Goal: Task Accomplishment & Management: Use online tool/utility

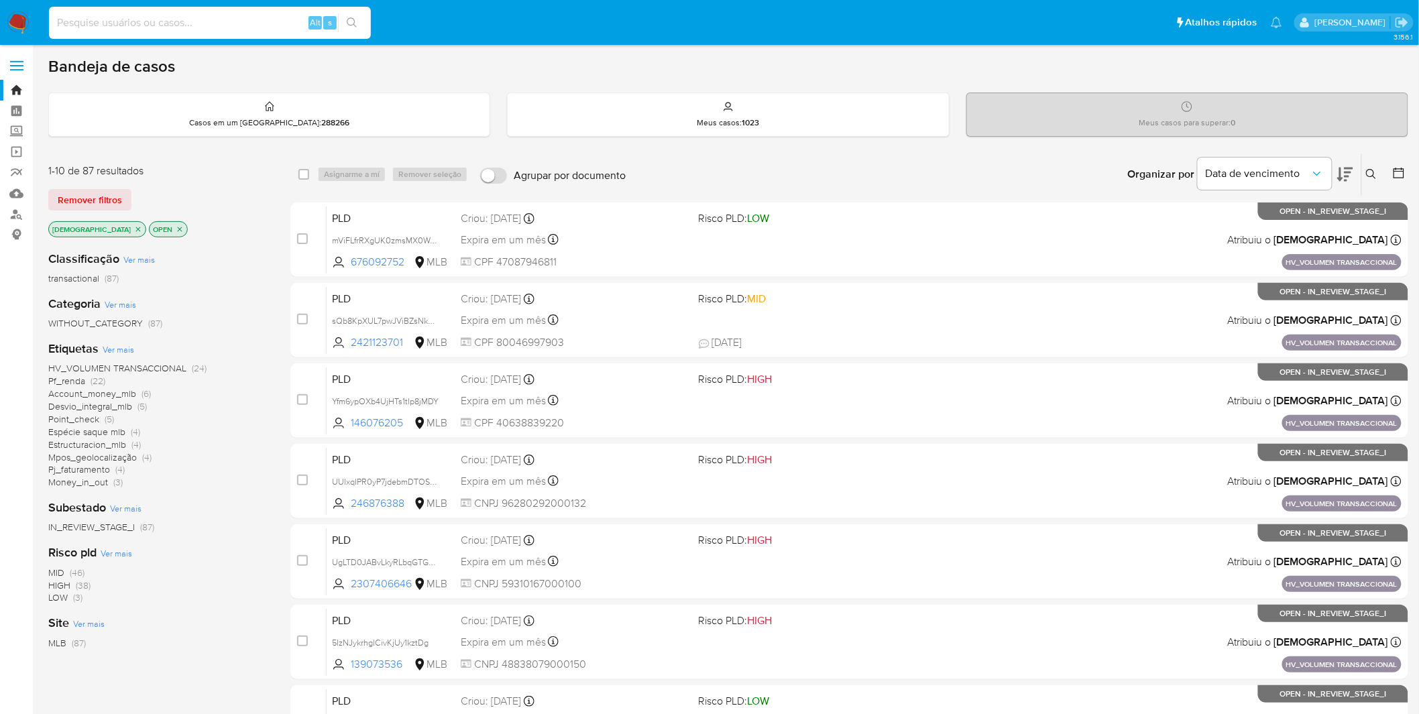
click at [245, 28] on input at bounding box center [210, 22] width 322 height 17
paste input "S8rFIJ7FhRCGb7ySThJpvfIQ"
type input "S8rFIJ7FhRCGb7ySThJpvfIQ"
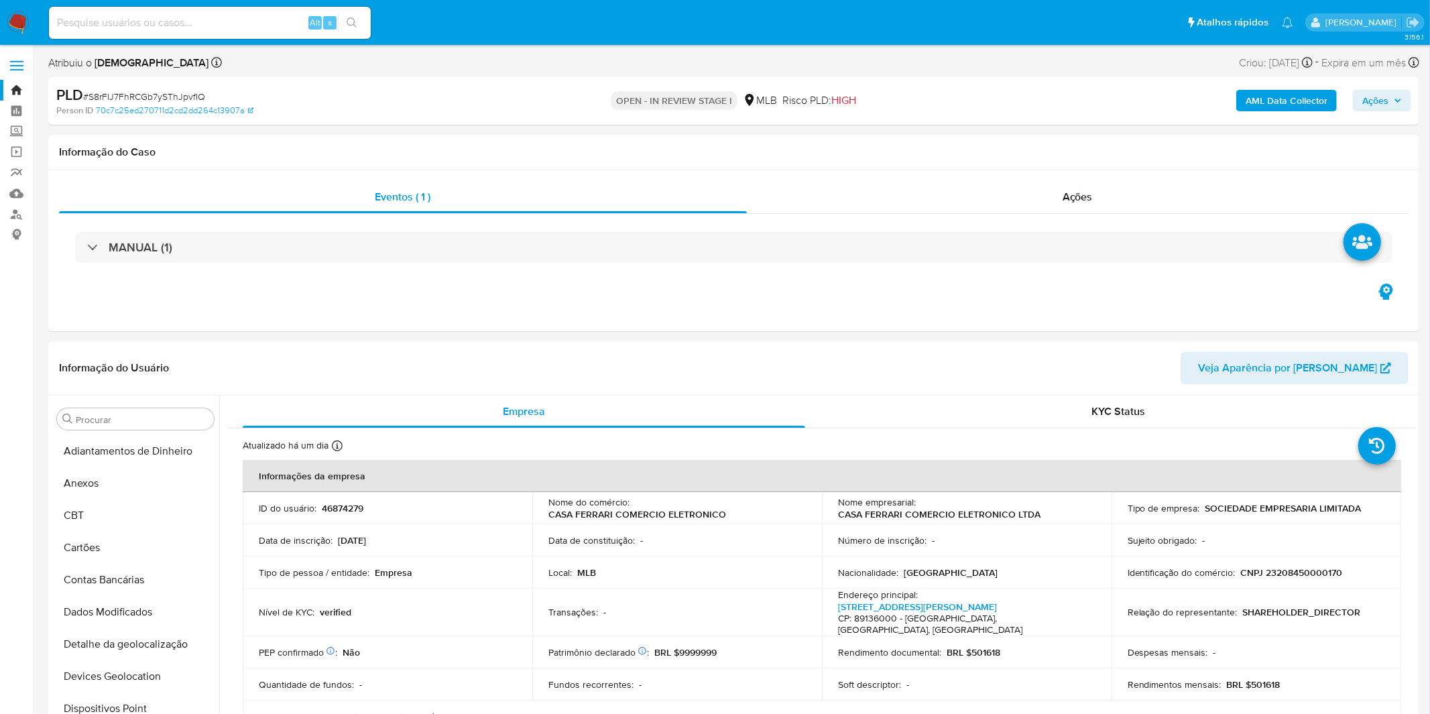
select select "10"
click at [121, 481] on button "Anexos" at bounding box center [130, 483] width 157 height 32
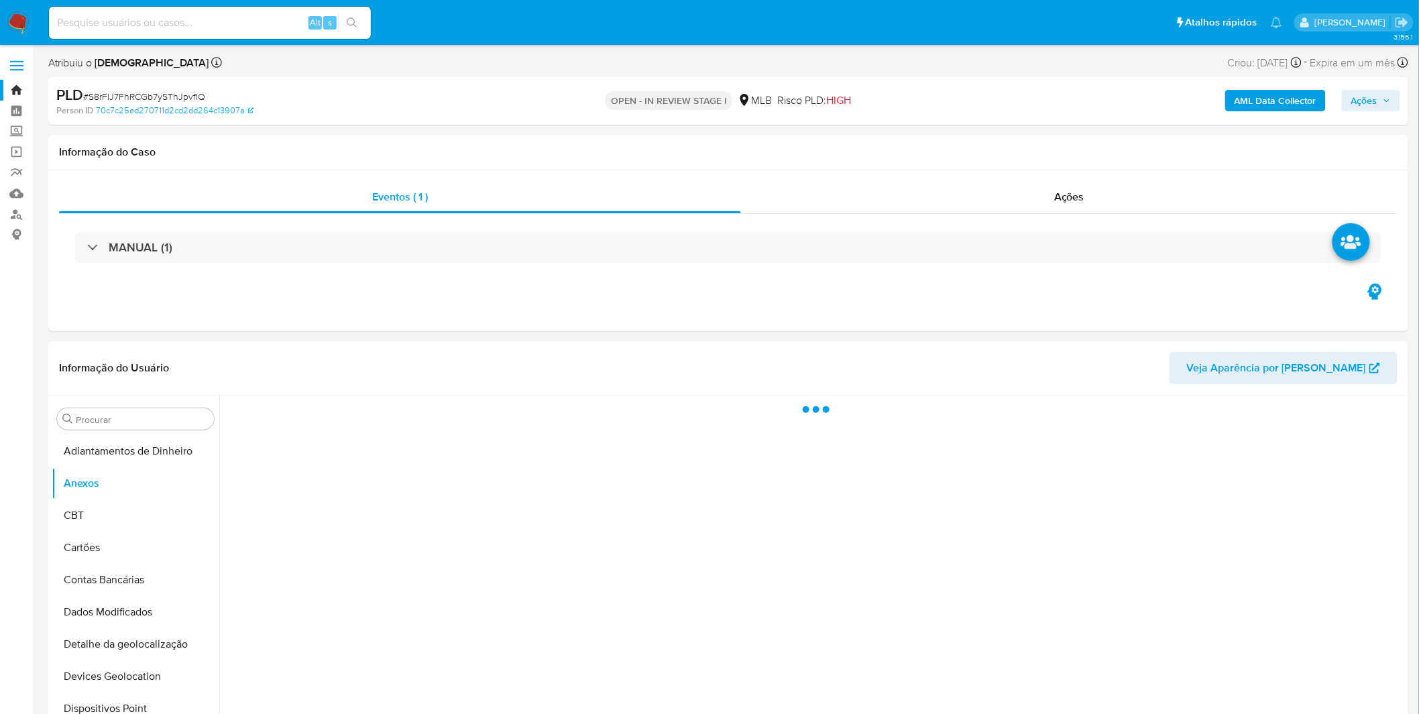
click at [1293, 101] on b "AML Data Collector" at bounding box center [1275, 100] width 82 height 21
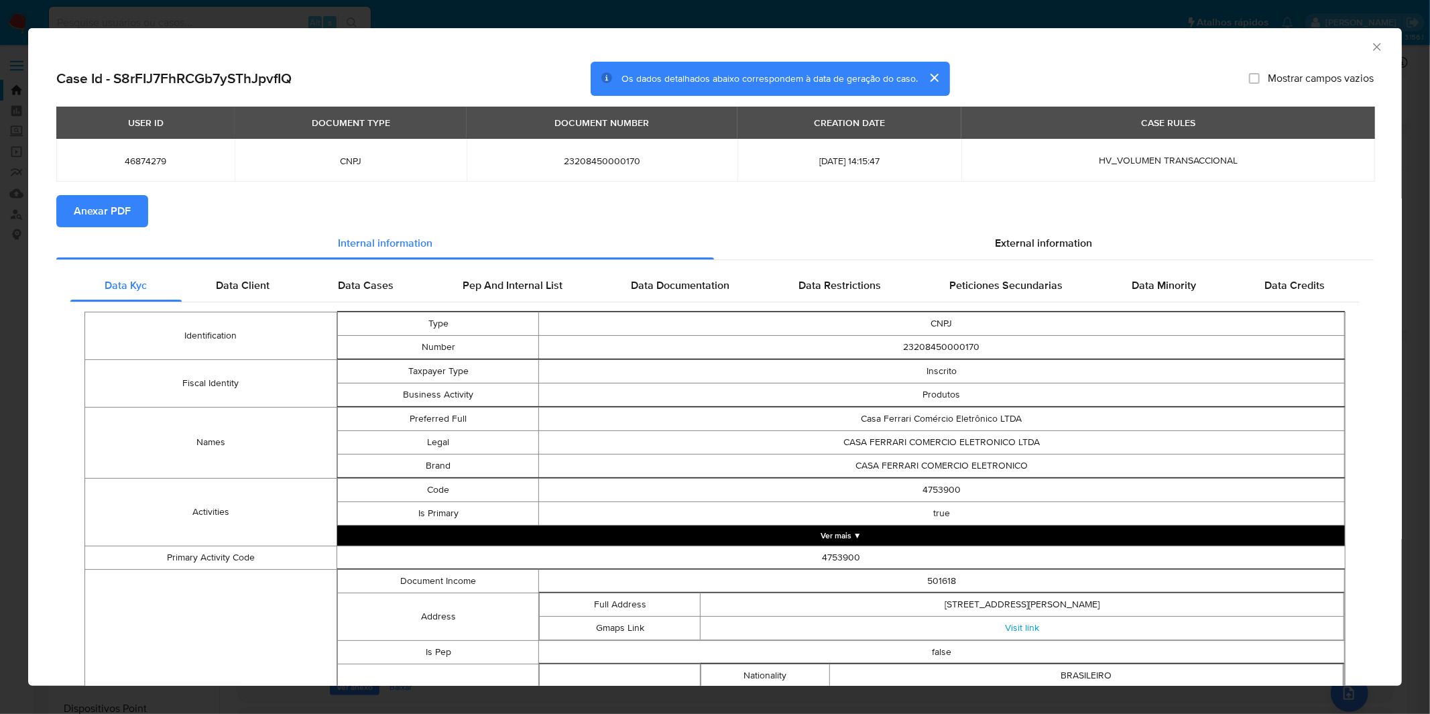
click at [124, 205] on span "Anexar PDF" at bounding box center [102, 211] width 57 height 30
click at [1373, 48] on icon "Fechar a janela" at bounding box center [1376, 46] width 7 height 7
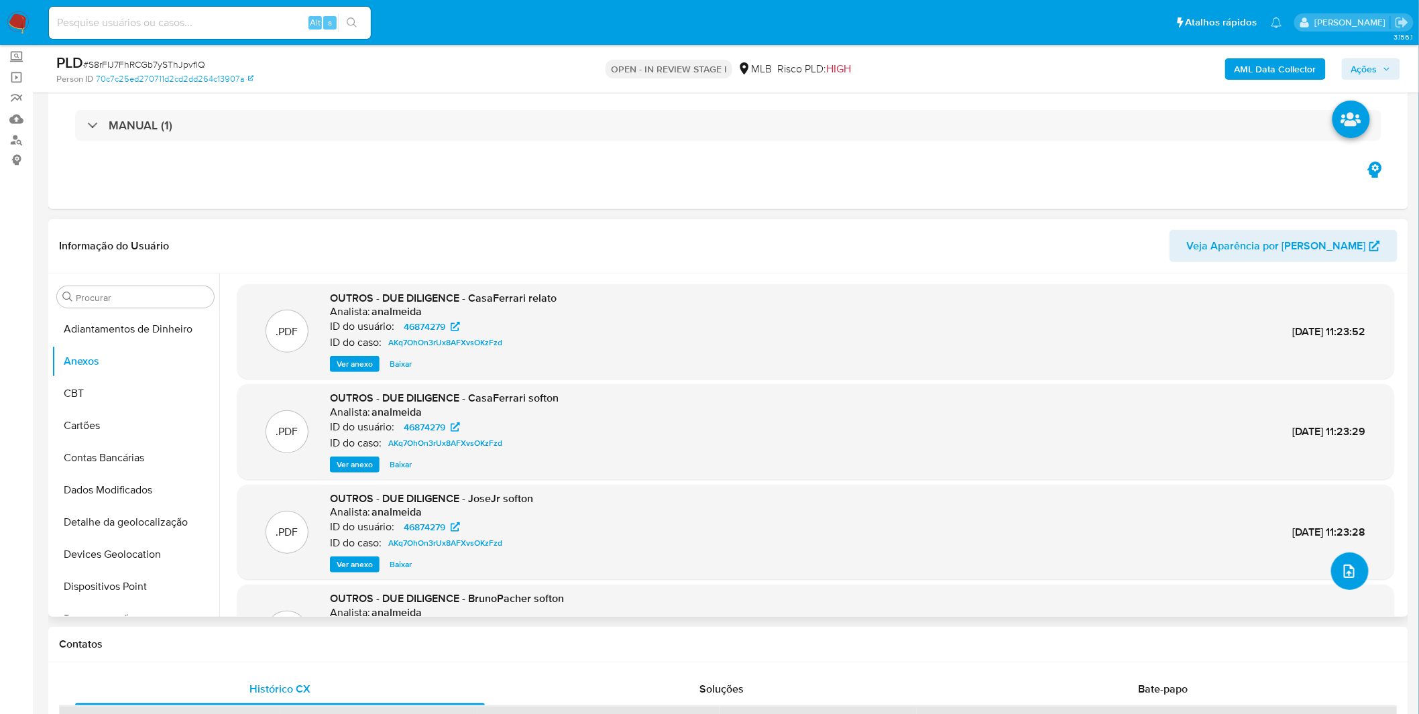
click at [1341, 565] on icon "upload-file" at bounding box center [1349, 571] width 16 height 16
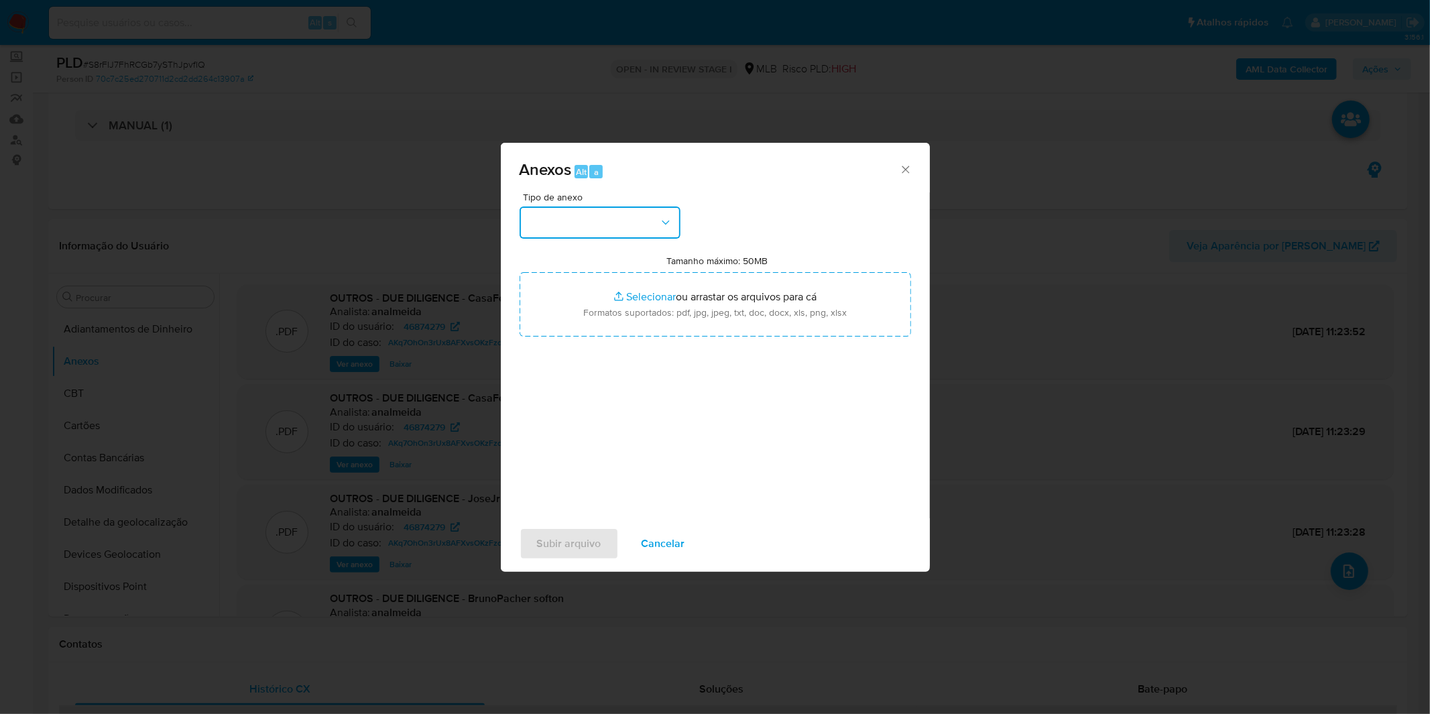
click at [579, 225] on button "button" at bounding box center [600, 223] width 161 height 32
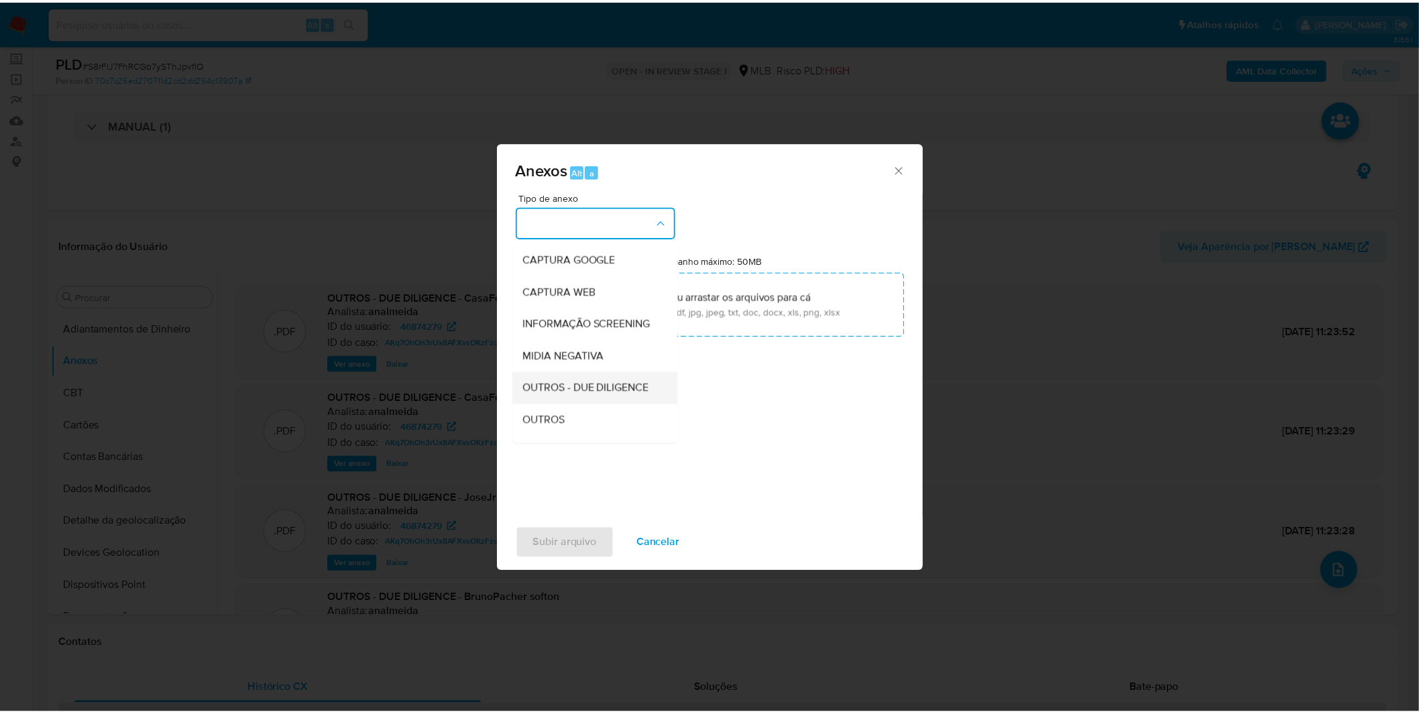
scroll to position [149, 0]
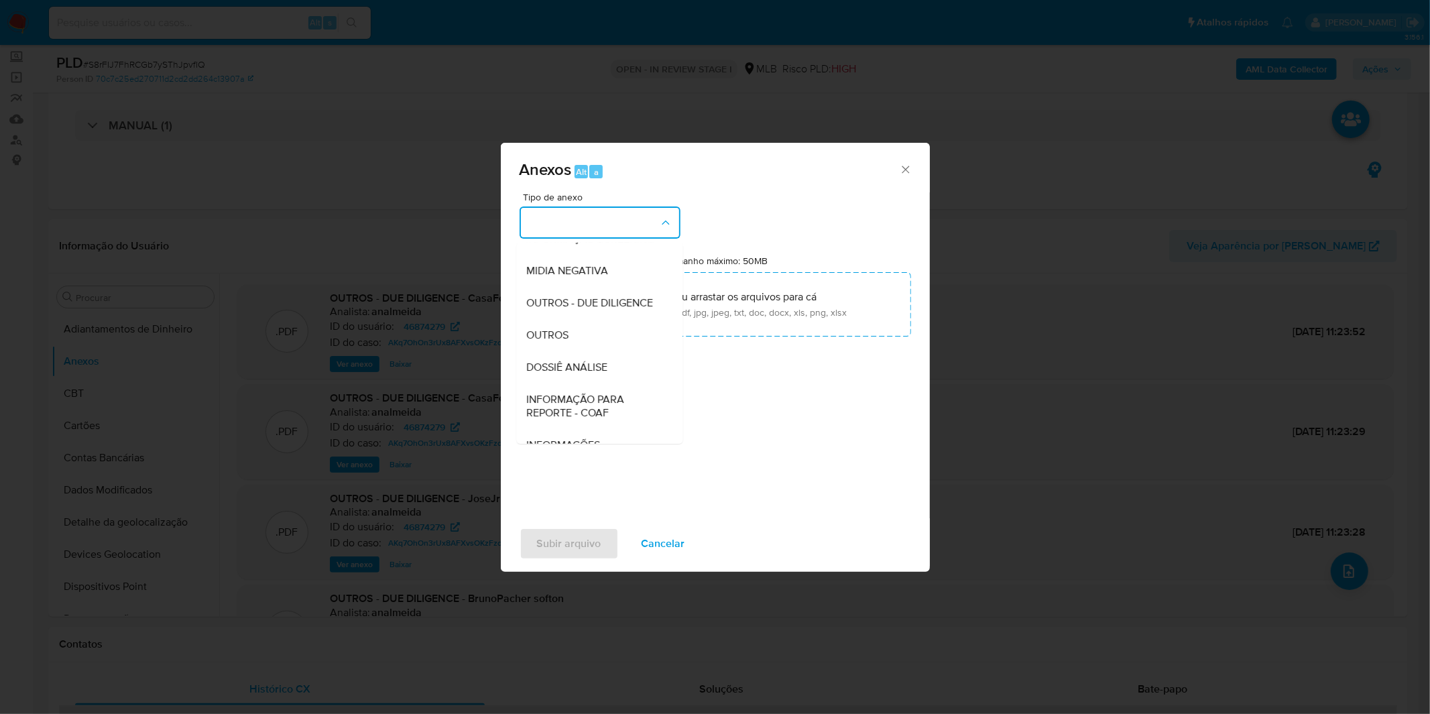
click at [593, 351] on div "OUTROS" at bounding box center [595, 335] width 137 height 32
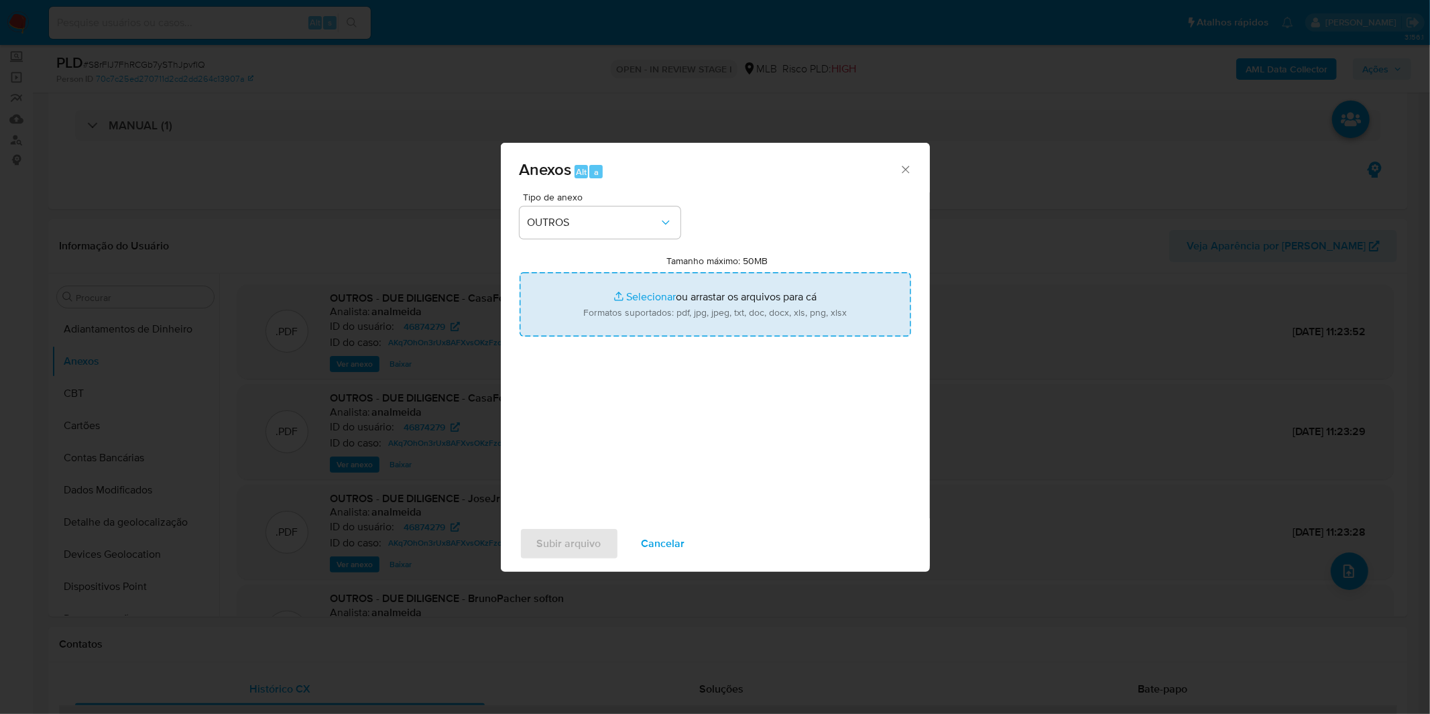
click at [613, 308] on input "Tamanho máximo: 50MB Selecionar arquivos" at bounding box center [716, 304] width 392 height 64
type input "C:\fakepath\DECLINIO SAR - CNPJ 23208450000170 - CASA FERRARI COMERCIO ELETRONI…"
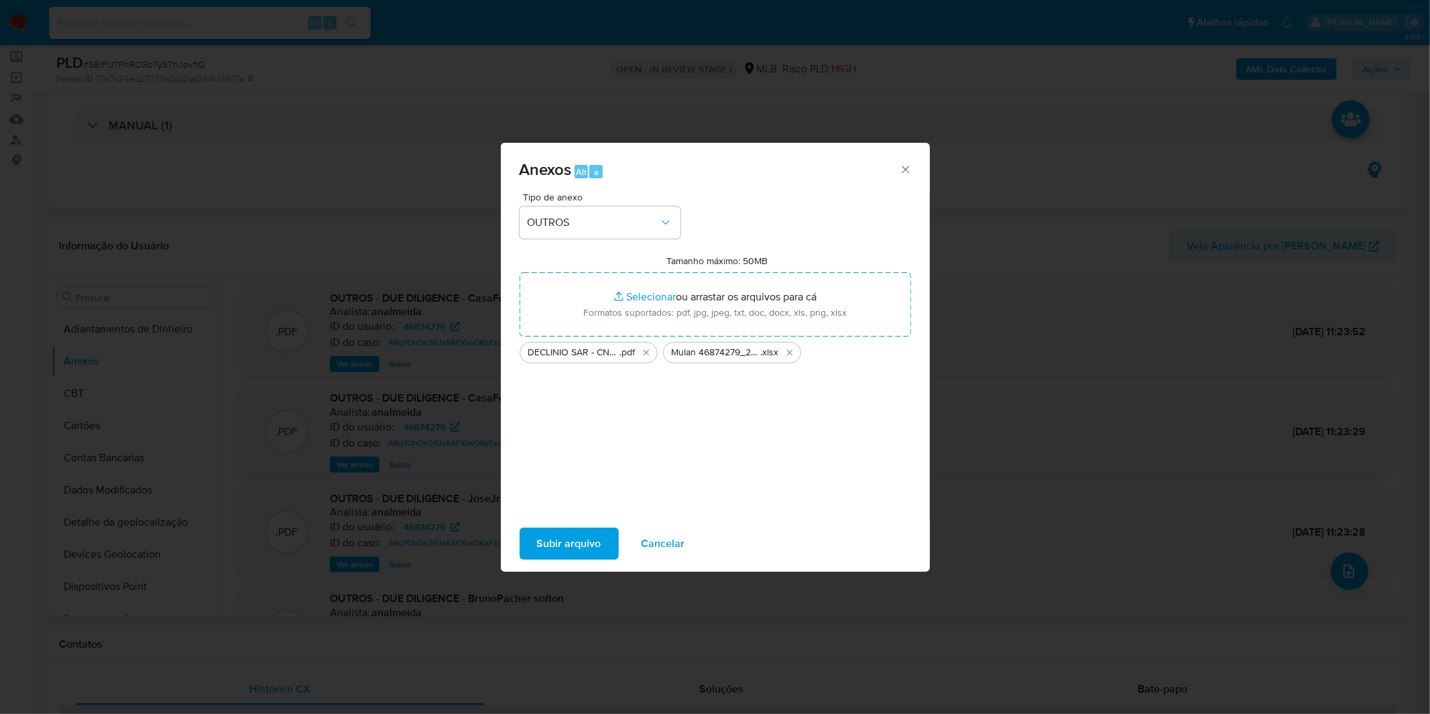
click at [552, 541] on span "Subir arquivo" at bounding box center [569, 544] width 64 height 30
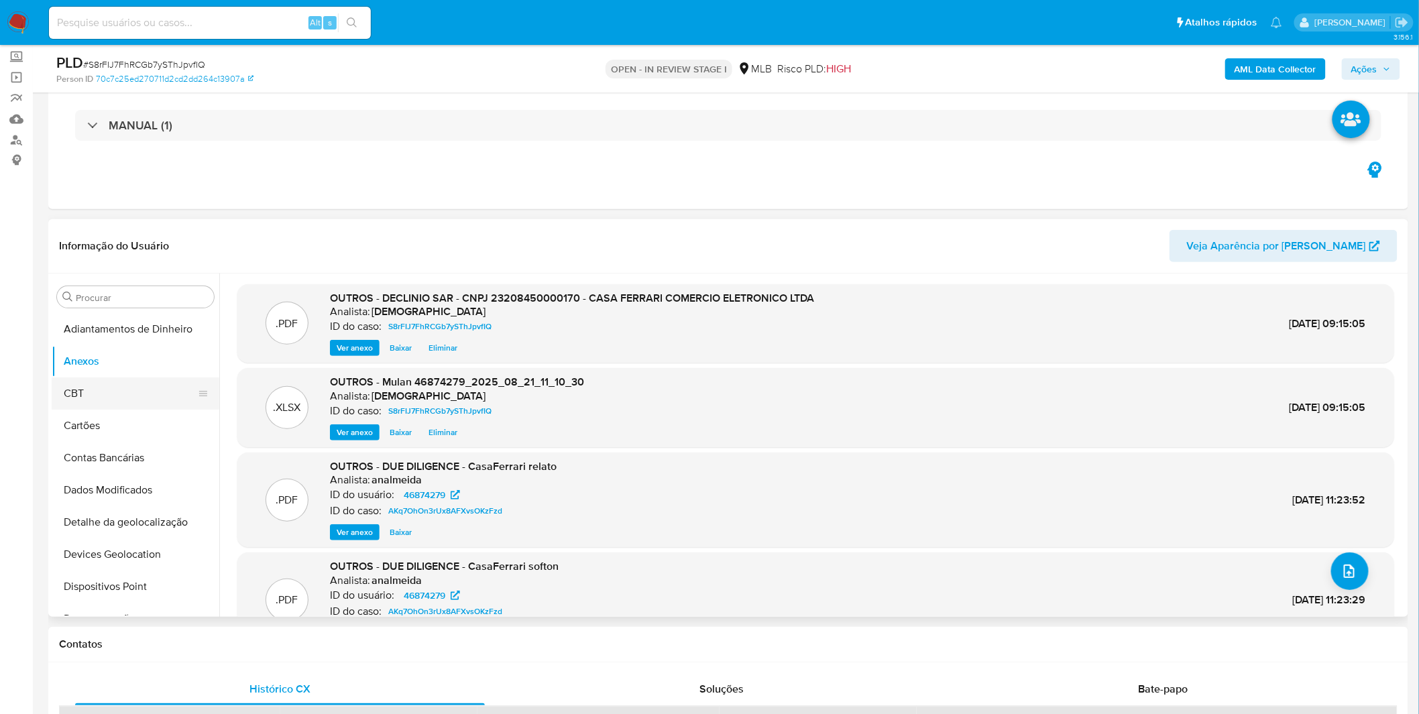
click at [130, 386] on button "CBT" at bounding box center [130, 394] width 157 height 32
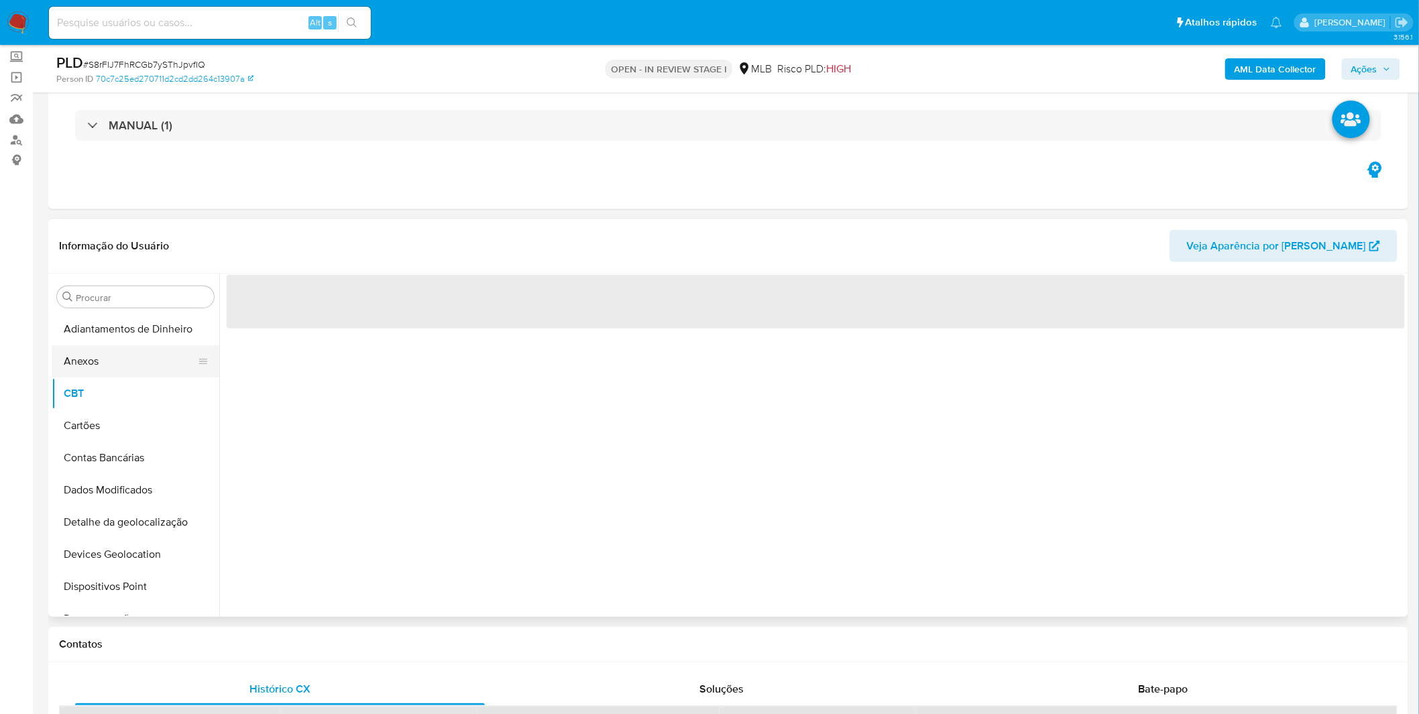
click at [128, 365] on button "Anexos" at bounding box center [130, 361] width 157 height 32
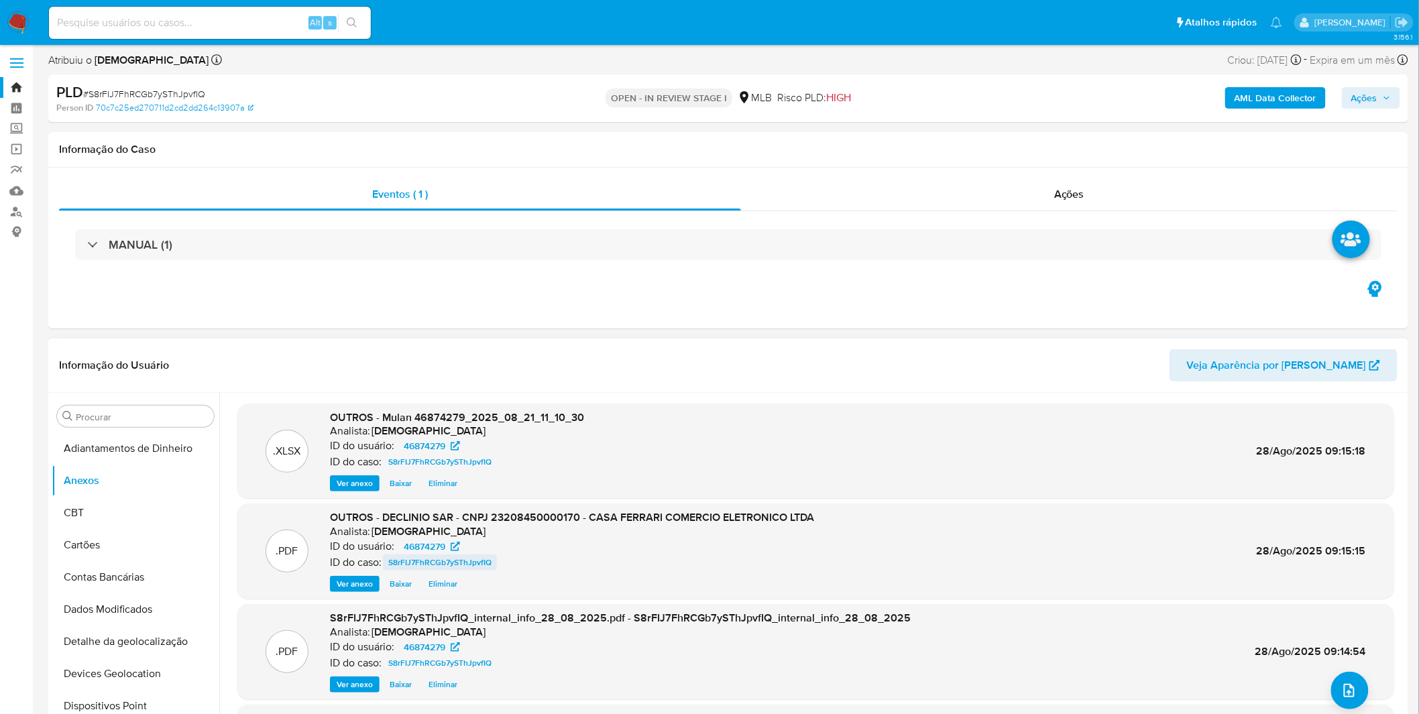
scroll to position [0, 0]
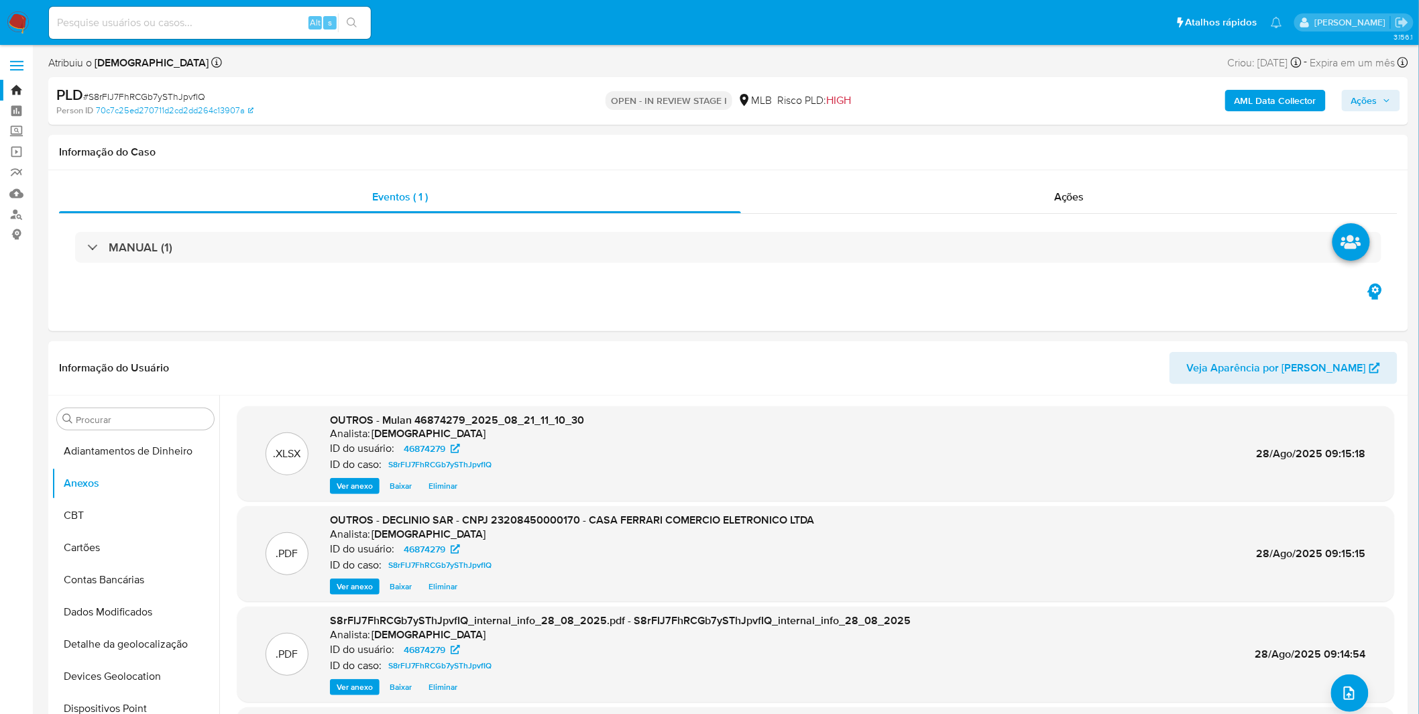
click at [31, 19] on nav "Pausado Ver notificaciones Alt s Atalhos rápidos Presiona las siguientes teclas…" at bounding box center [709, 22] width 1419 height 45
click at [24, 21] on img at bounding box center [18, 22] width 23 height 23
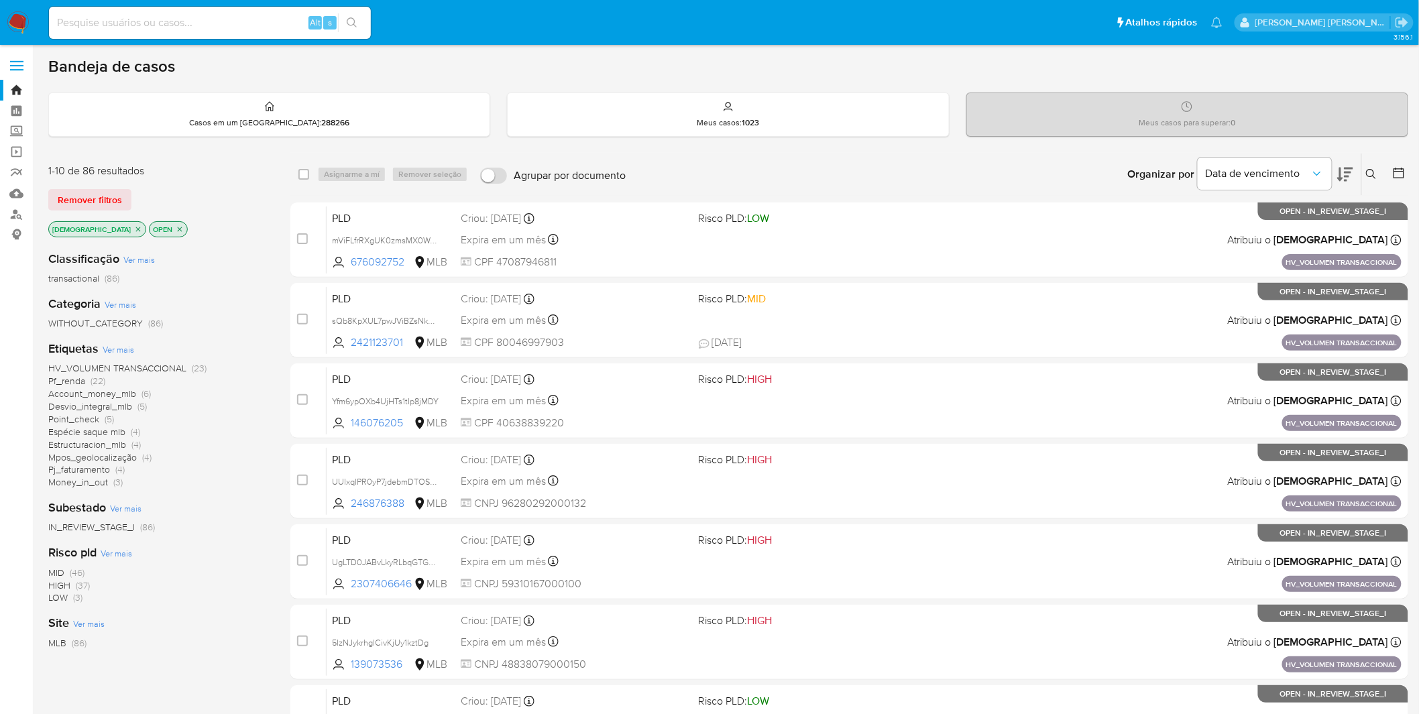
click at [223, 22] on input at bounding box center [210, 22] width 322 height 17
paste input "nEbRZ9uCbQxDskfd7Ylvks5h"
type input "nEbRZ9uCbQxDskfd7Ylvks5h"
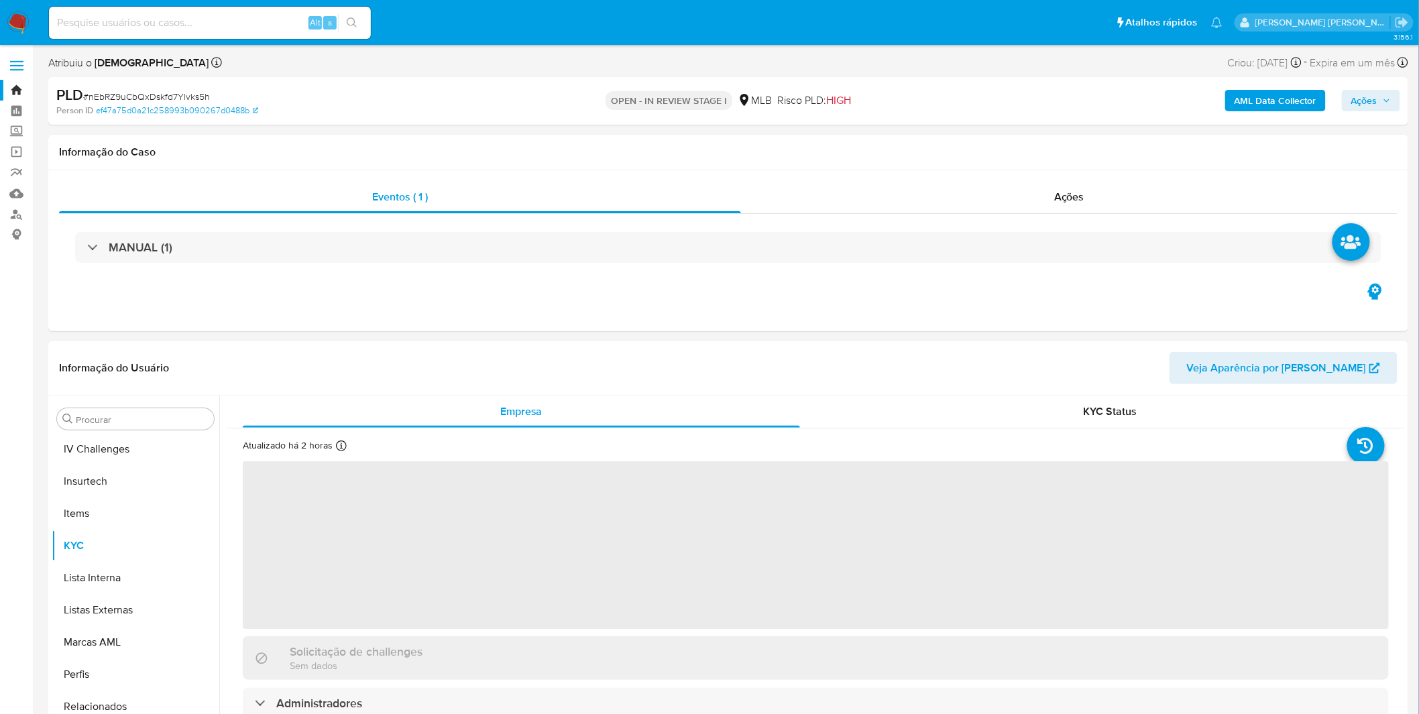
scroll to position [598, 0]
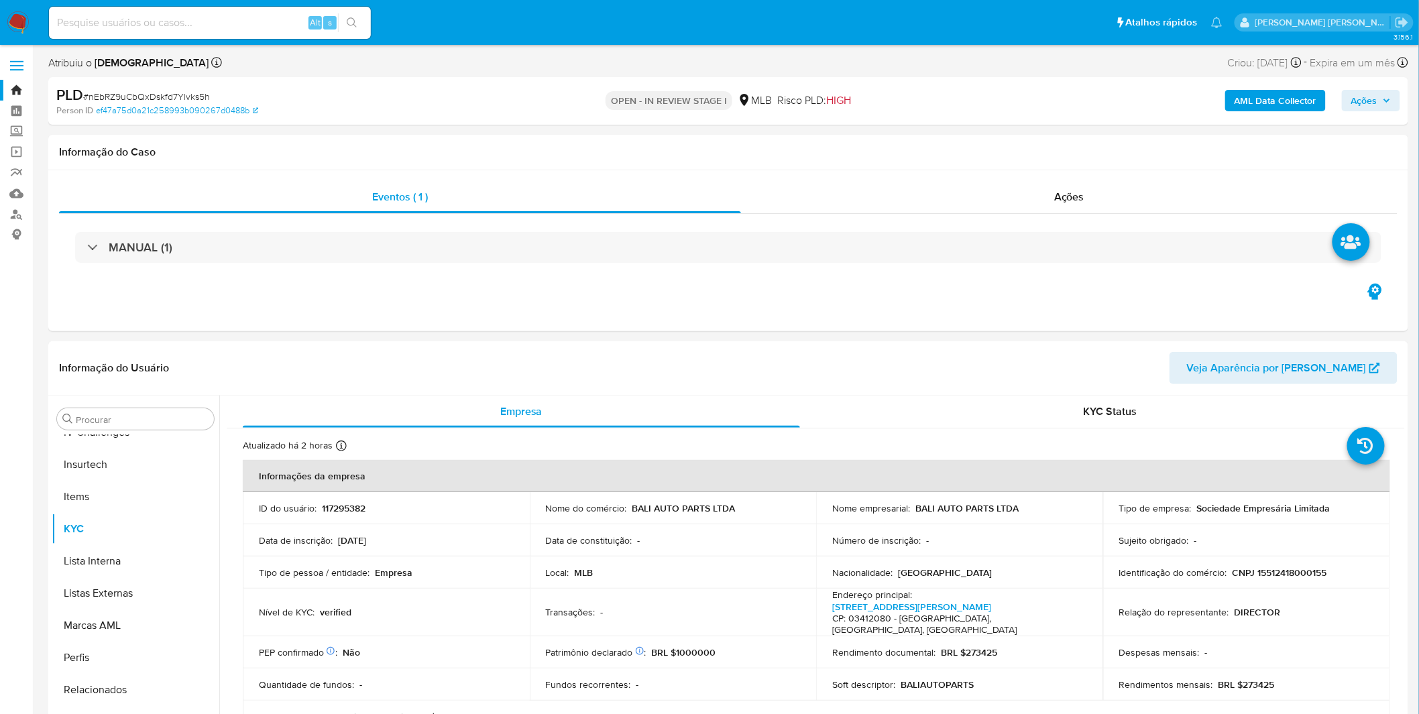
select select "10"
click at [1279, 102] on b "AML Data Collector" at bounding box center [1275, 100] width 82 height 21
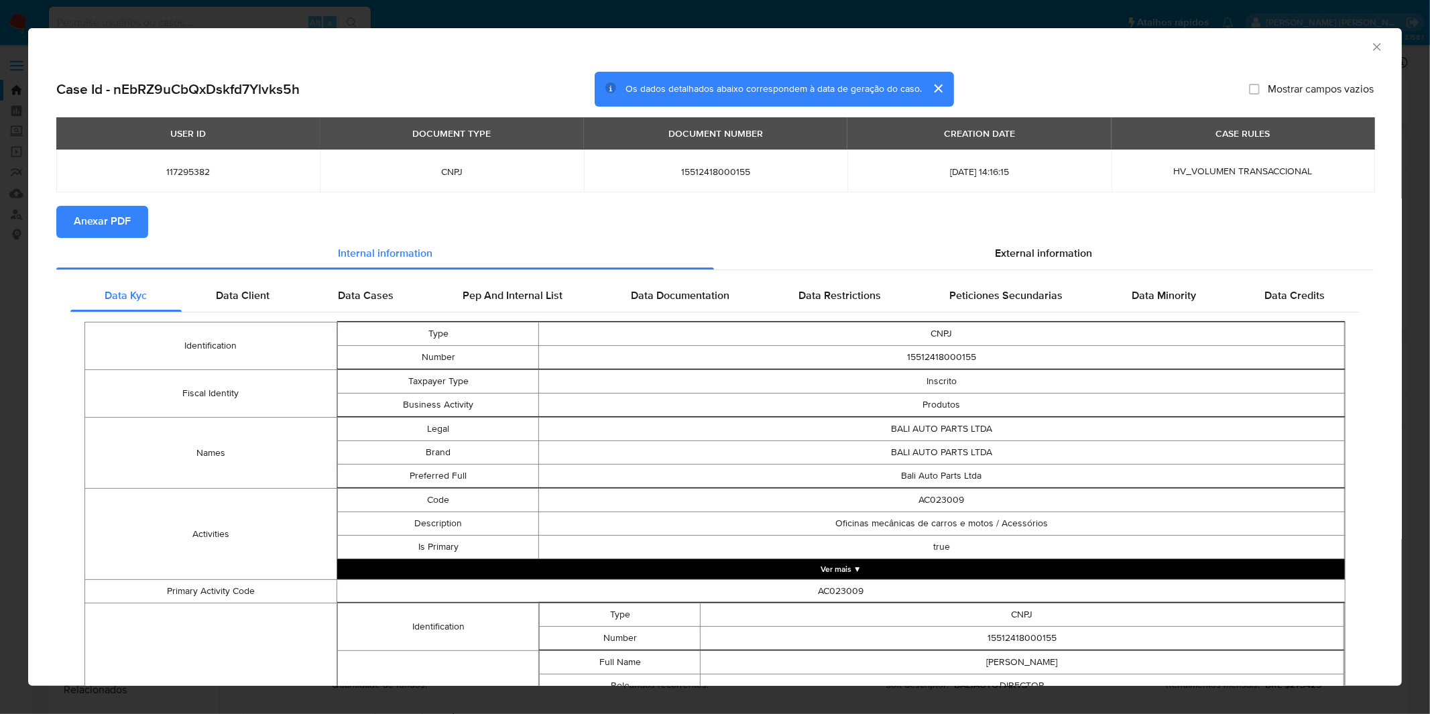
click at [103, 210] on span "Anexar PDF" at bounding box center [102, 222] width 57 height 30
click at [1371, 47] on icon "Fechar a janela" at bounding box center [1377, 46] width 13 height 13
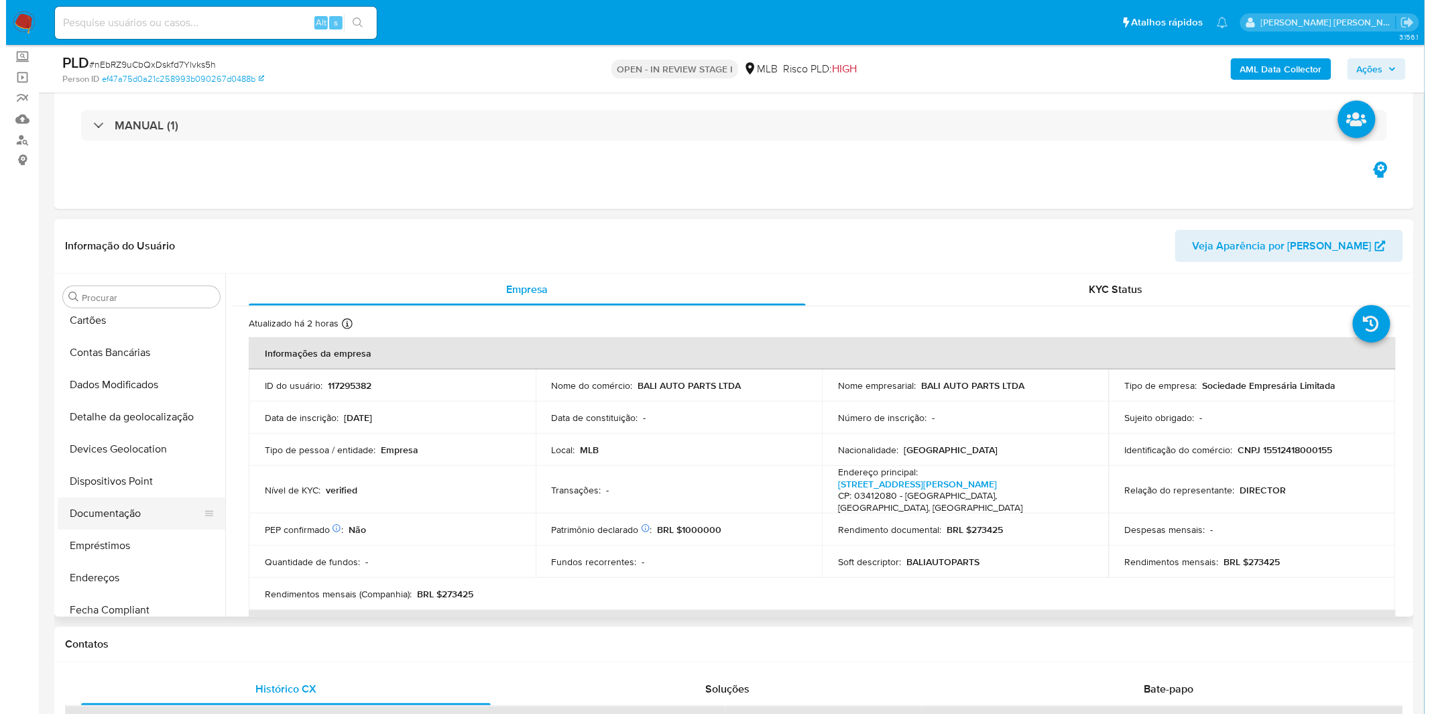
scroll to position [0, 0]
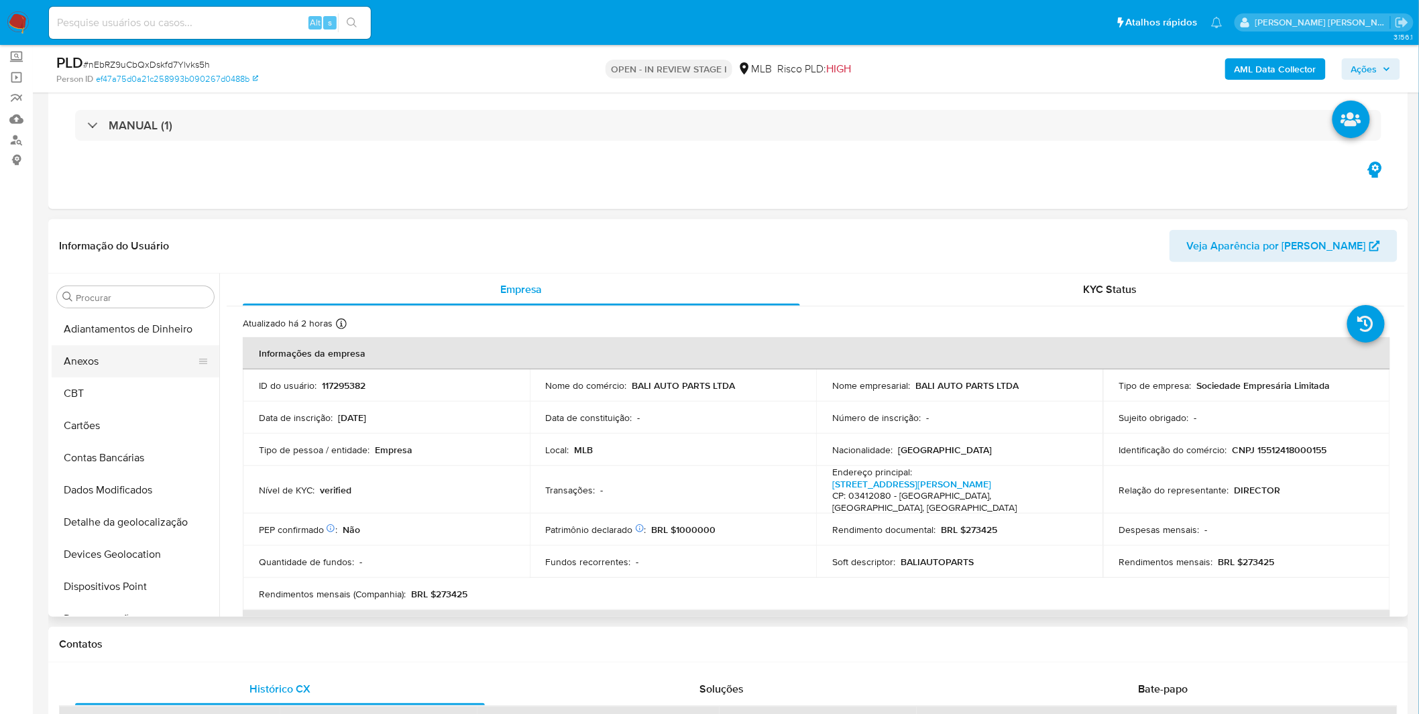
click at [111, 373] on button "Anexos" at bounding box center [130, 361] width 157 height 32
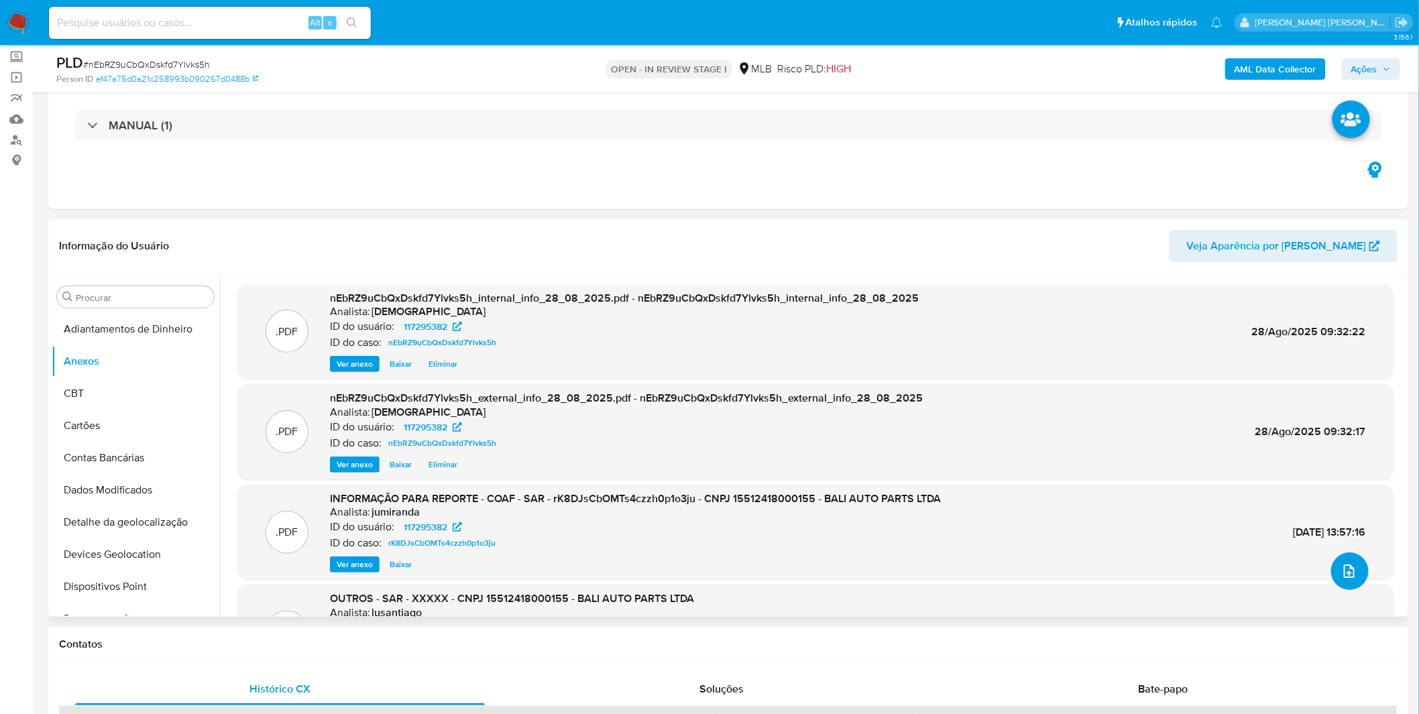
click at [1359, 573] on button "upload-file" at bounding box center [1350, 572] width 38 height 38
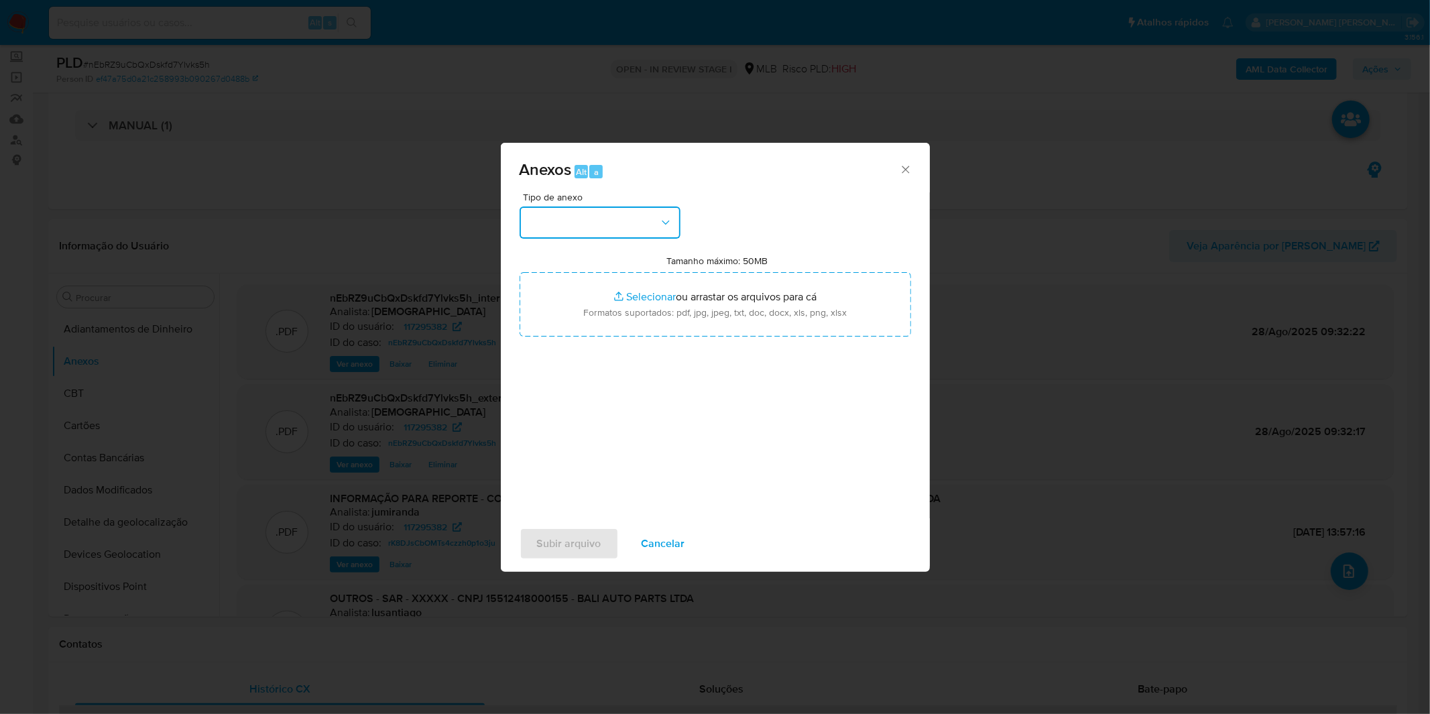
click at [627, 217] on button "button" at bounding box center [600, 223] width 161 height 32
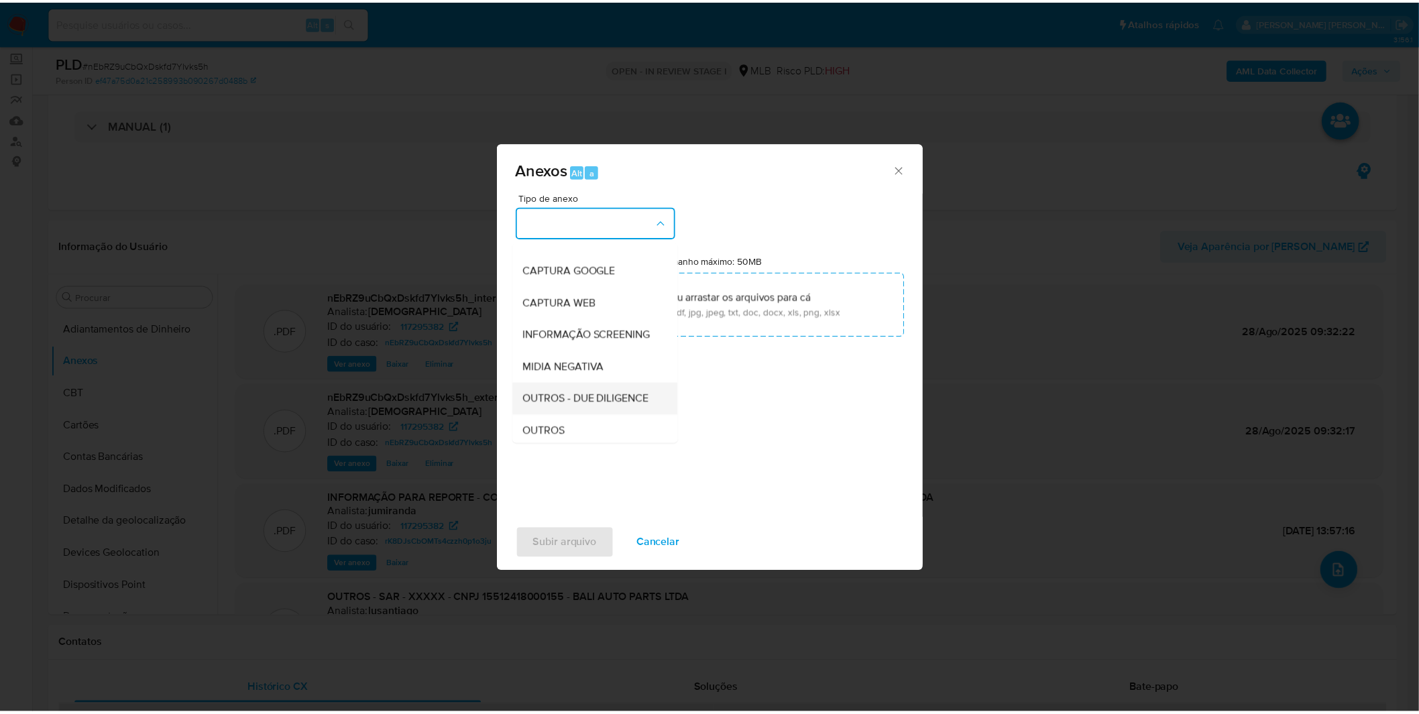
scroll to position [149, 0]
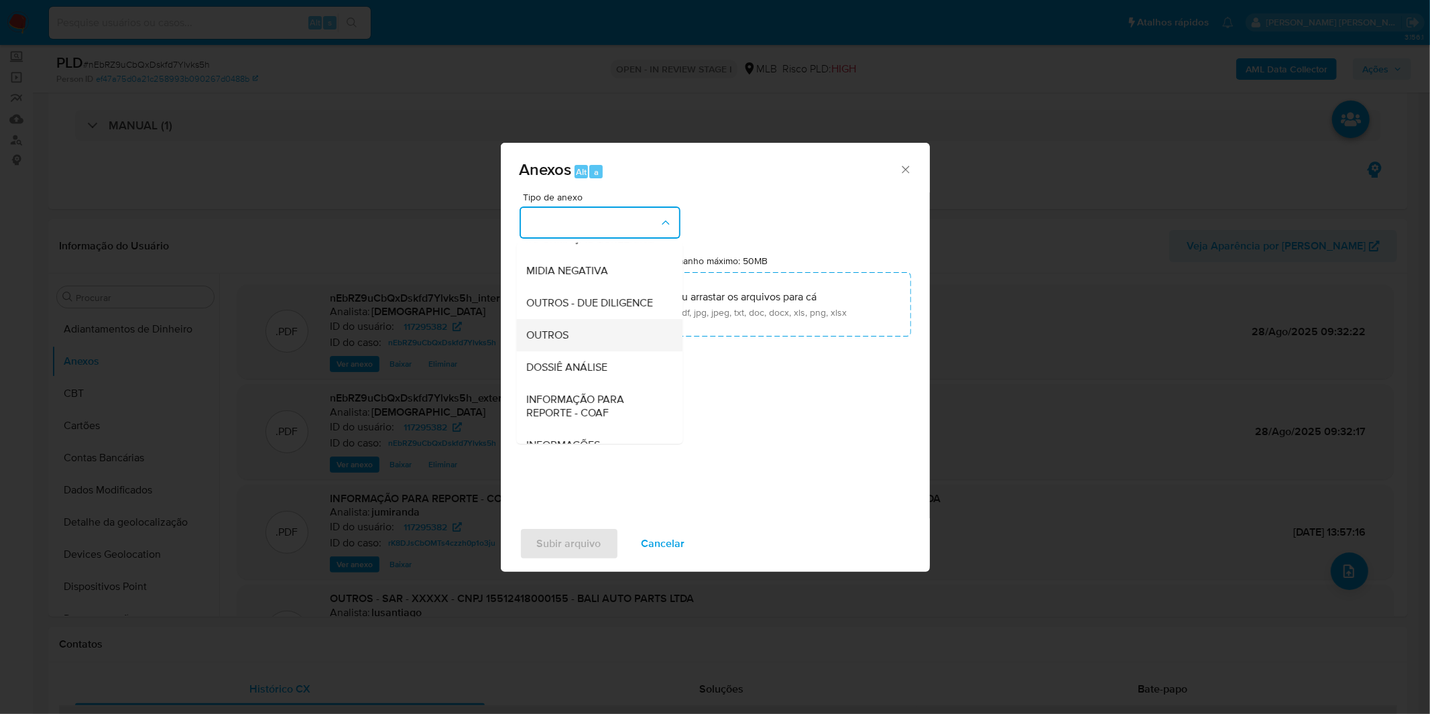
click at [599, 351] on div "OUTROS" at bounding box center [595, 335] width 137 height 32
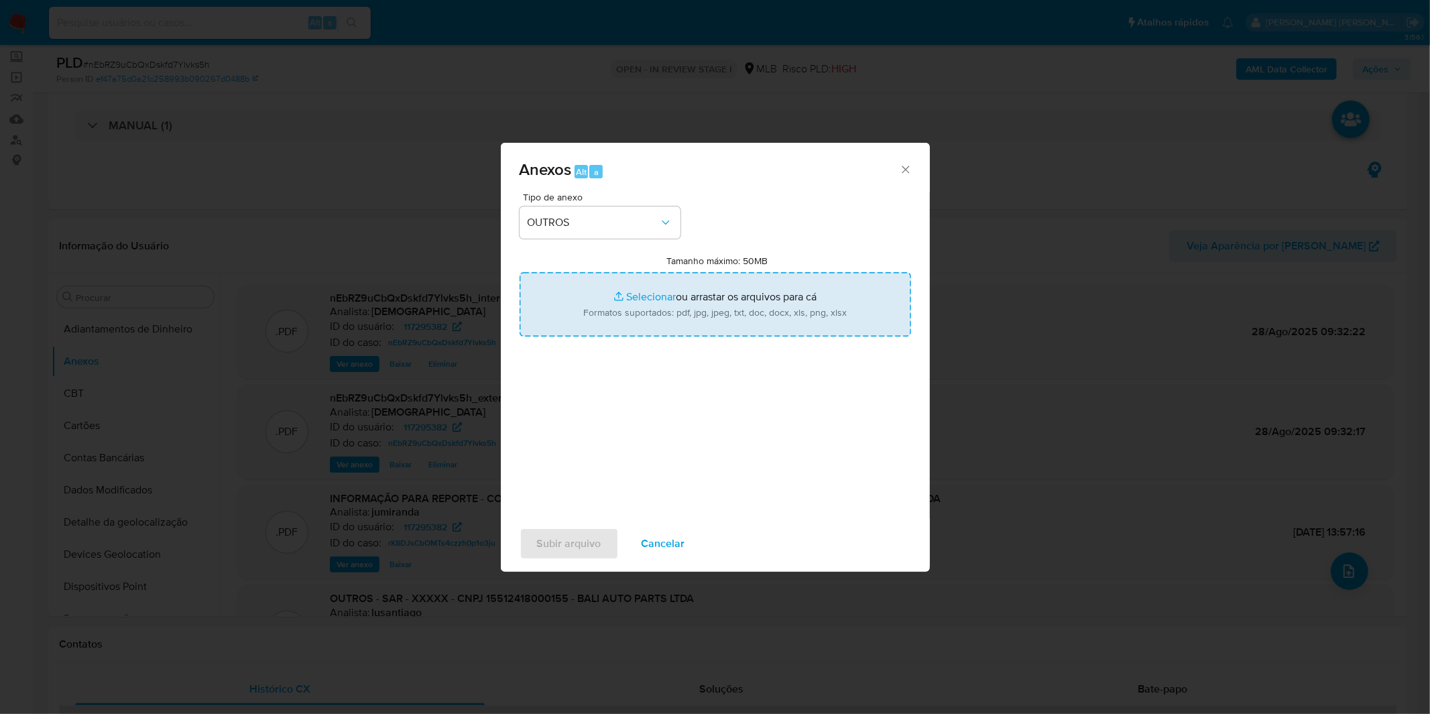
click at [612, 304] on input "Tamanho máximo: 50MB Selecionar arquivos" at bounding box center [716, 304] width 392 height 64
type input "C:\fakepath\DECLINIO SAR - CNPJ 15512418000155 - BALI AUTO PARTS LTDA.pdf"
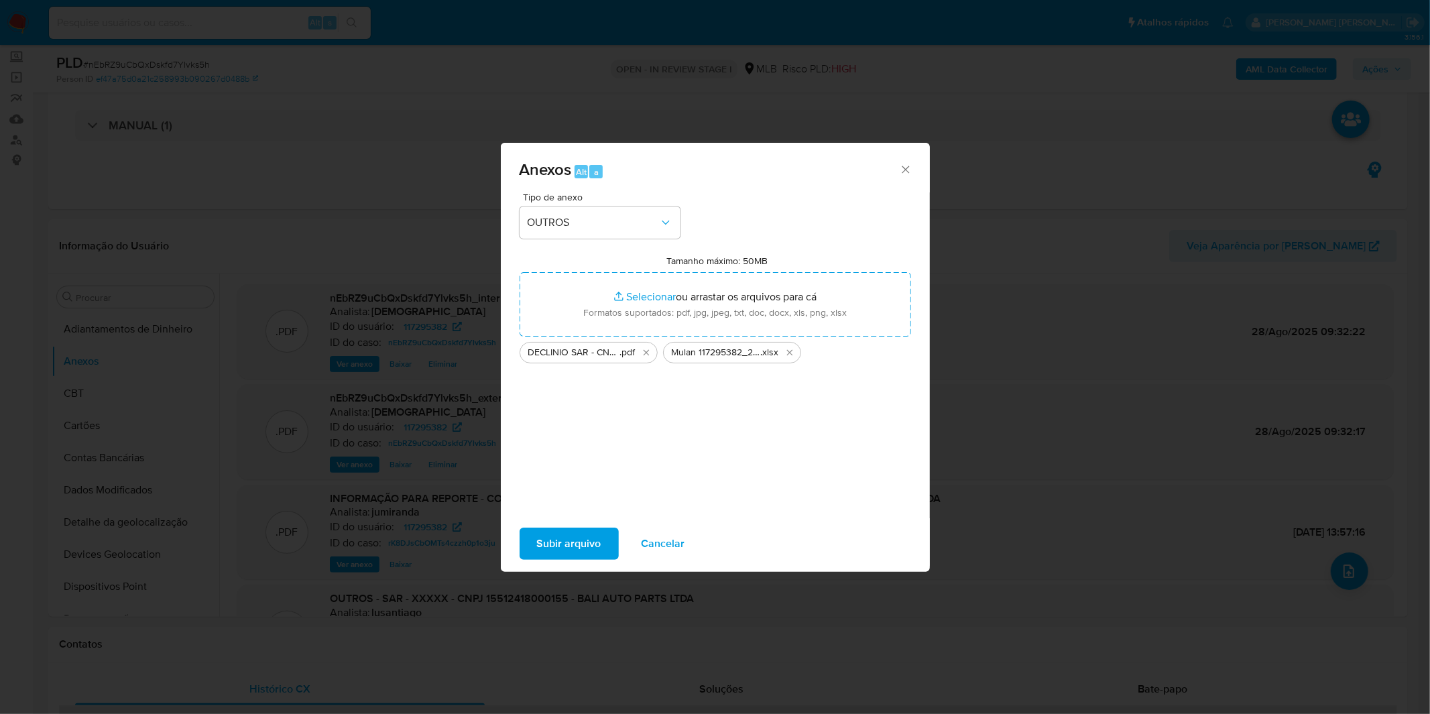
click at [577, 540] on span "Subir arquivo" at bounding box center [569, 544] width 64 height 30
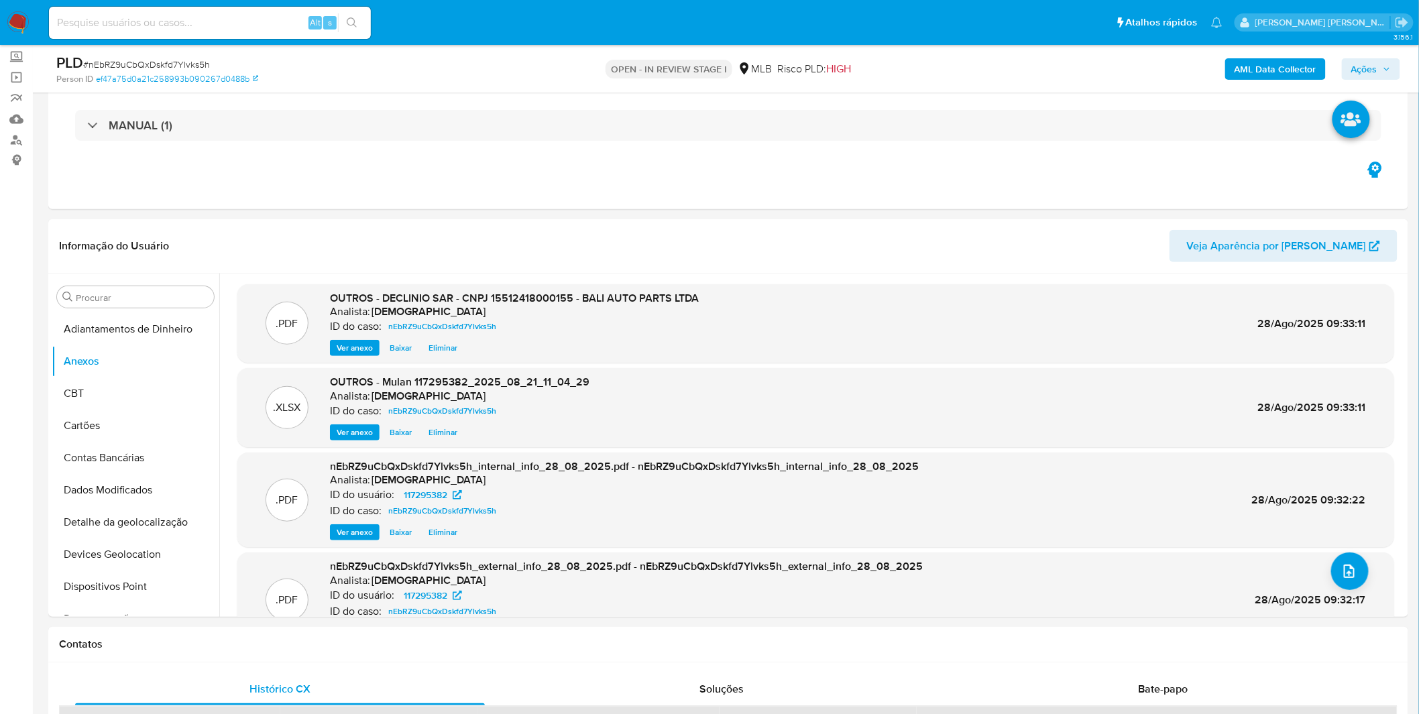
click at [19, 17] on img at bounding box center [18, 22] width 23 height 23
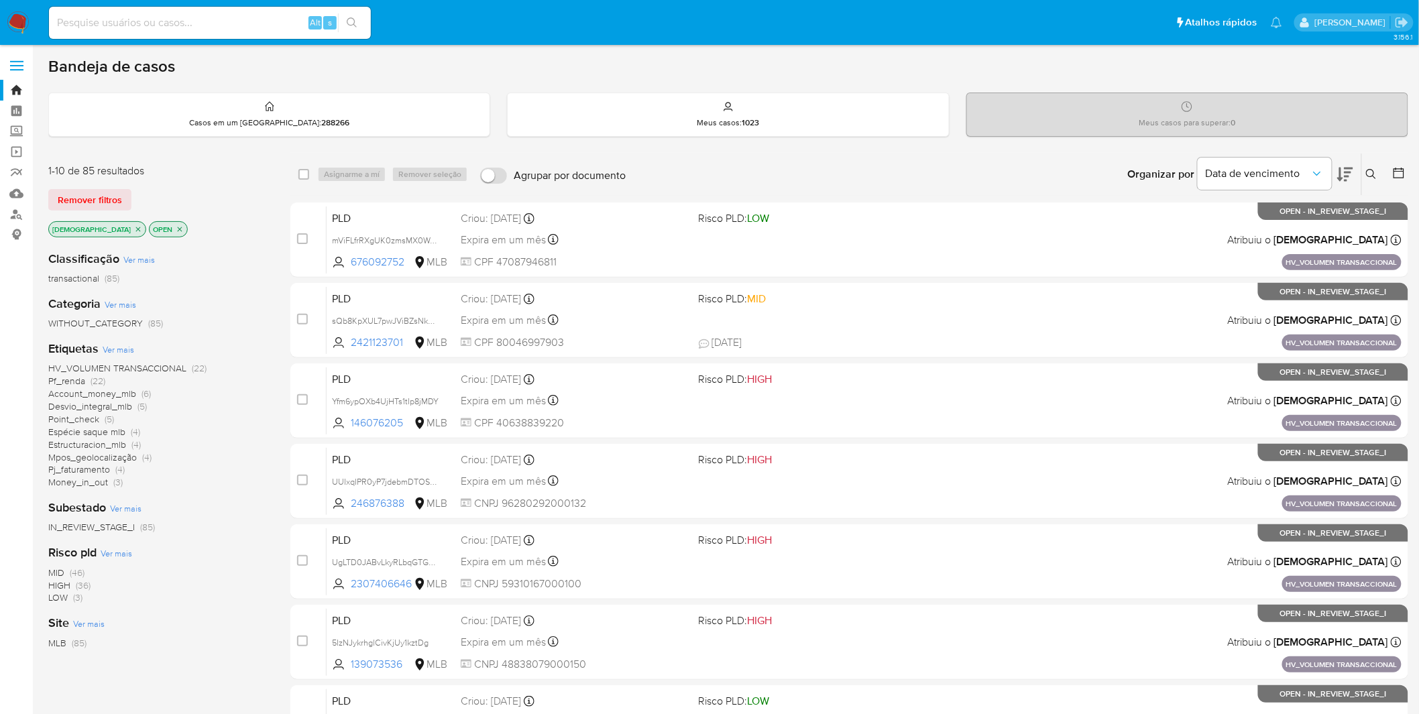
click at [171, 20] on input at bounding box center [210, 22] width 322 height 17
paste input "UkUaENuF23XHXgjrC12SSdxd"
type input "UkUaENuF23XHXgjrC12SSdxd"
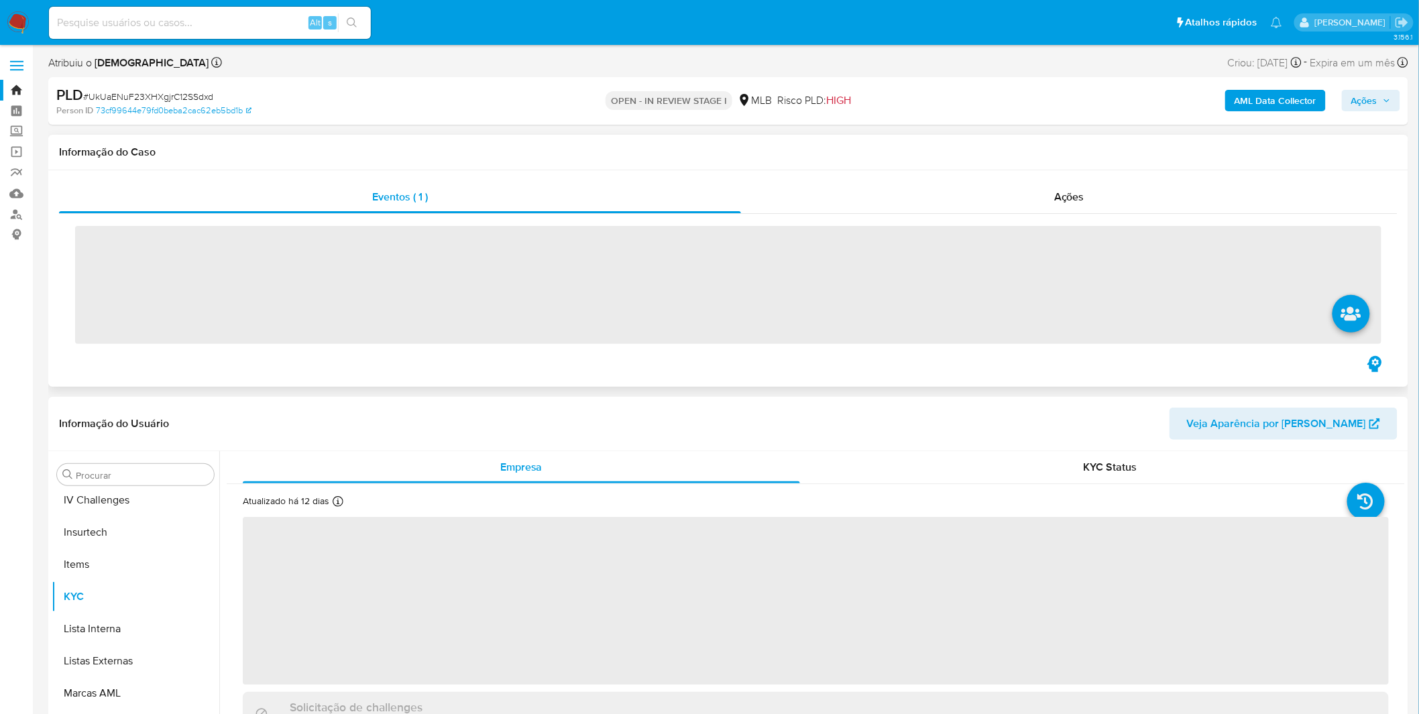
scroll to position [598, 0]
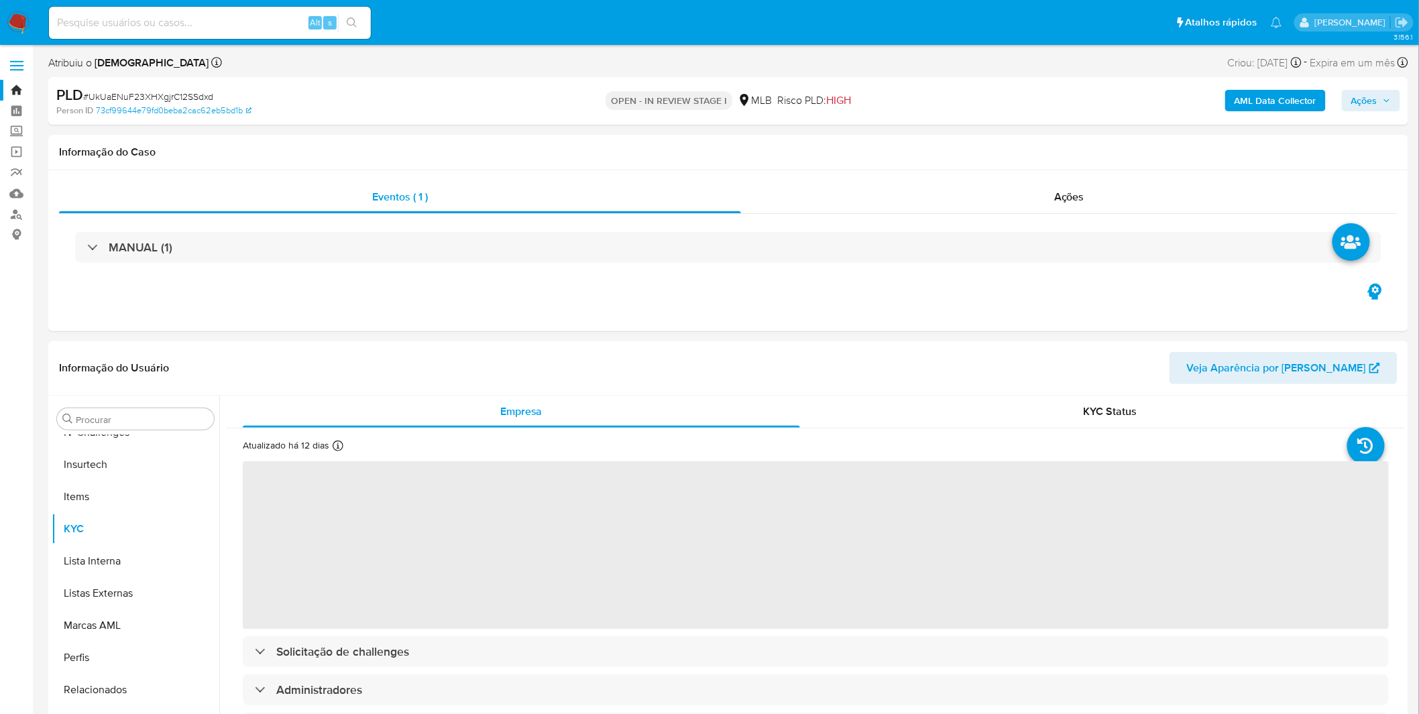
click at [1281, 99] on b "AML Data Collector" at bounding box center [1275, 100] width 82 height 21
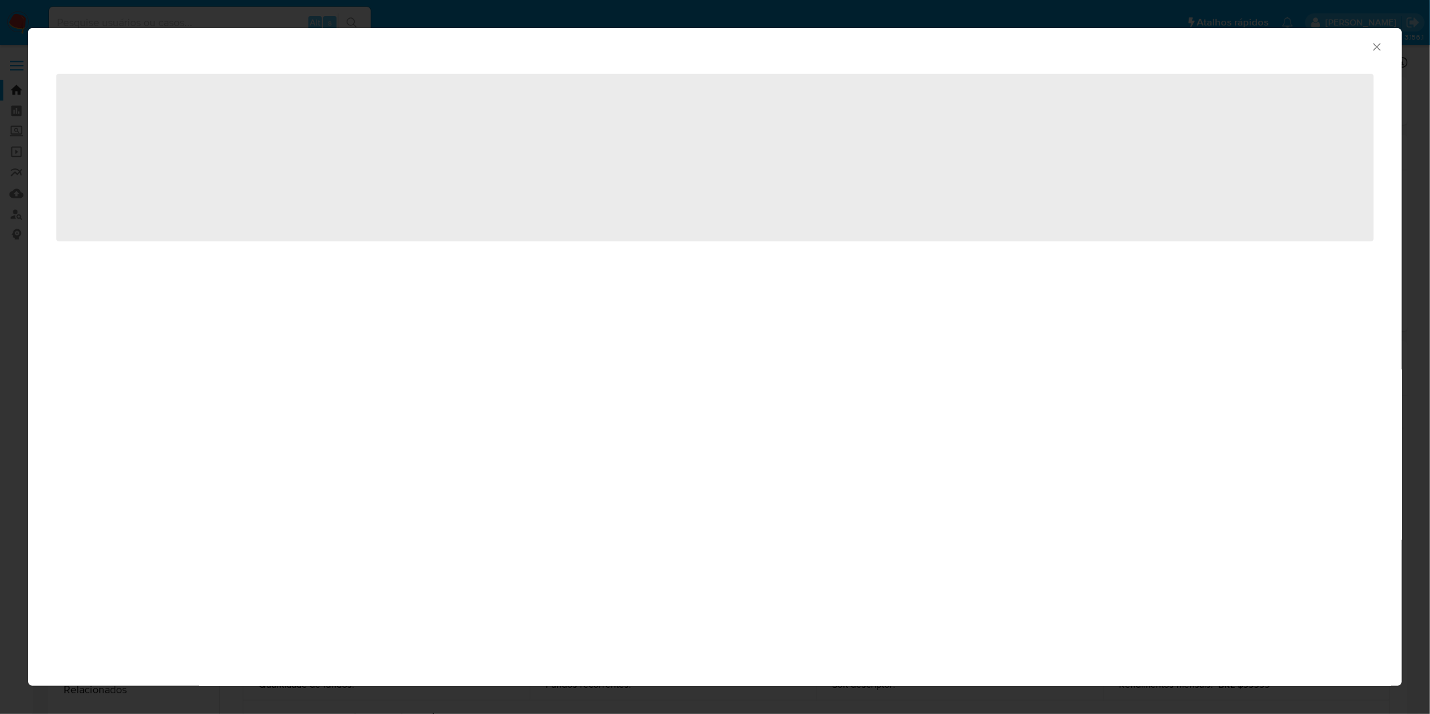
select select "10"
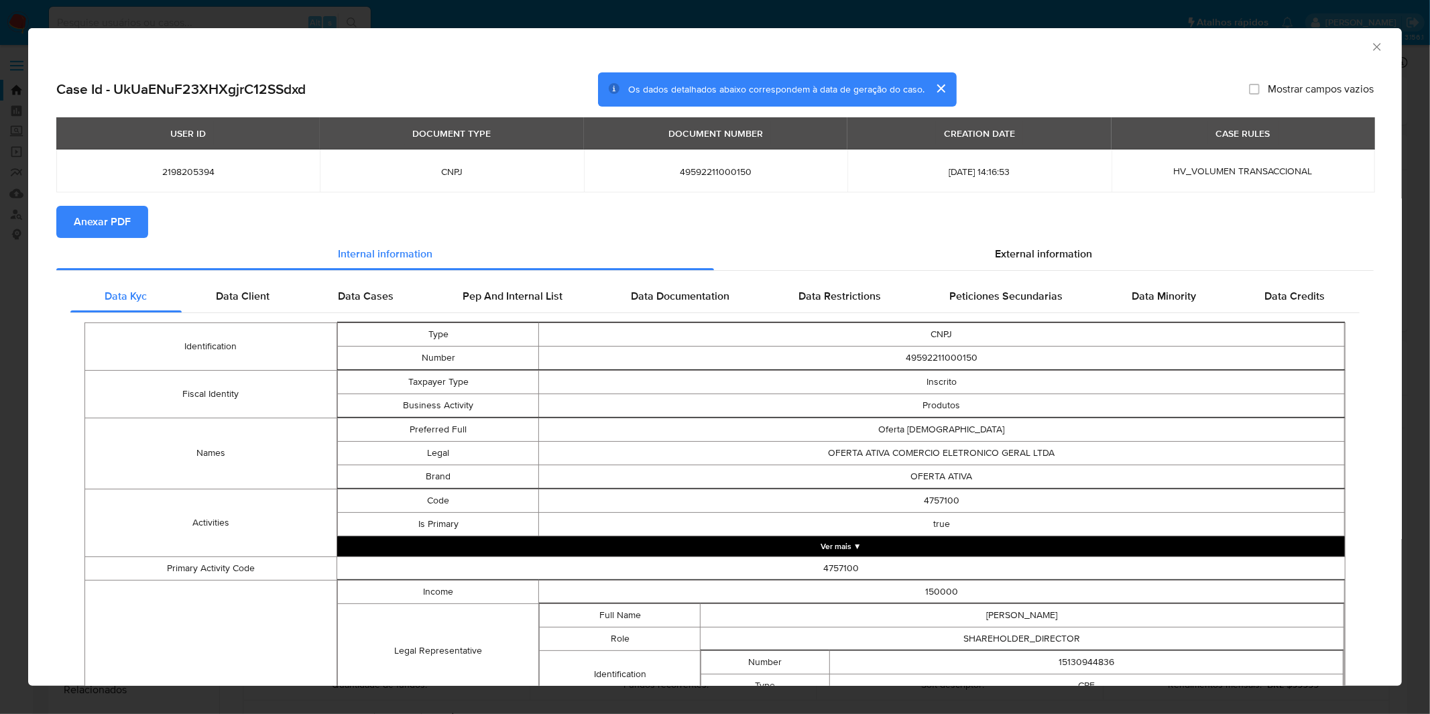
click at [115, 216] on span "Anexar PDF" at bounding box center [102, 222] width 57 height 30
click at [1371, 45] on icon "Fechar a janela" at bounding box center [1377, 46] width 13 height 13
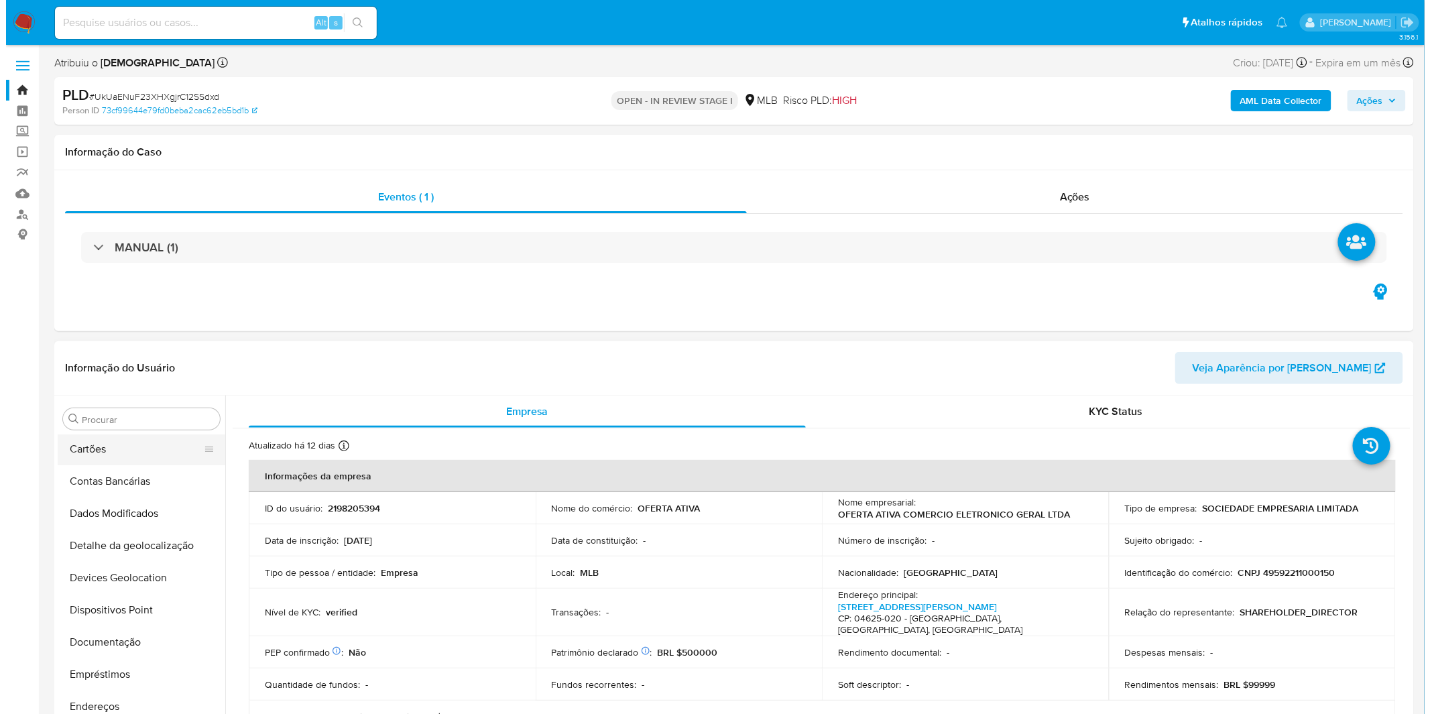
scroll to position [0, 0]
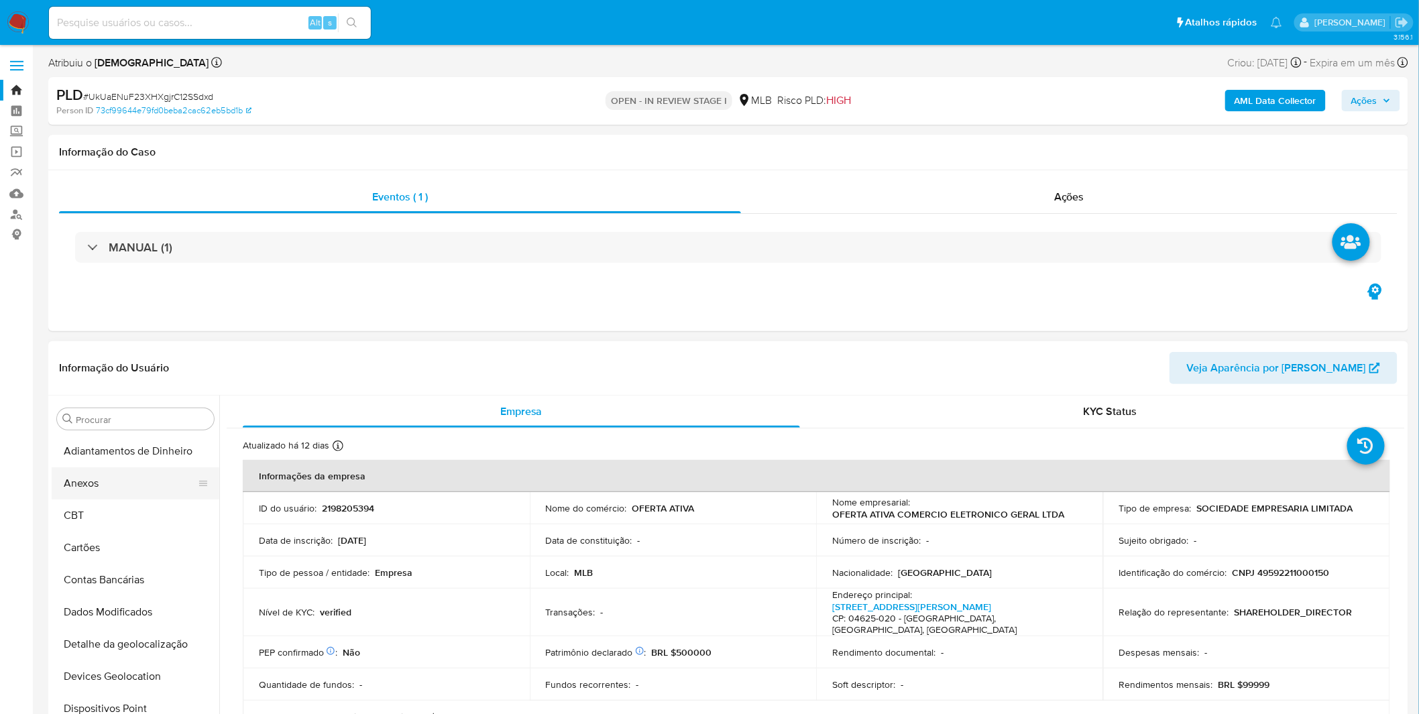
click at [146, 487] on button "Anexos" at bounding box center [130, 483] width 157 height 32
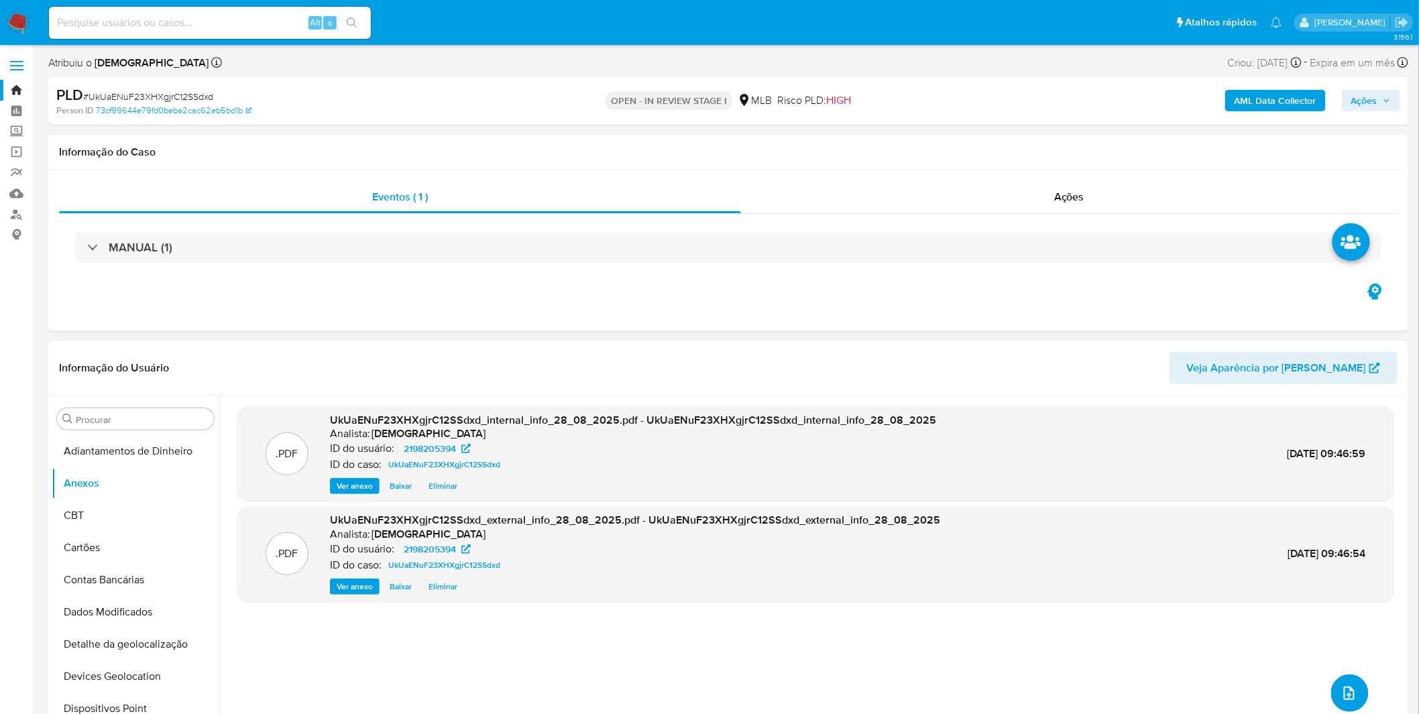
click at [1341, 693] on icon "upload-file" at bounding box center [1349, 693] width 16 height 16
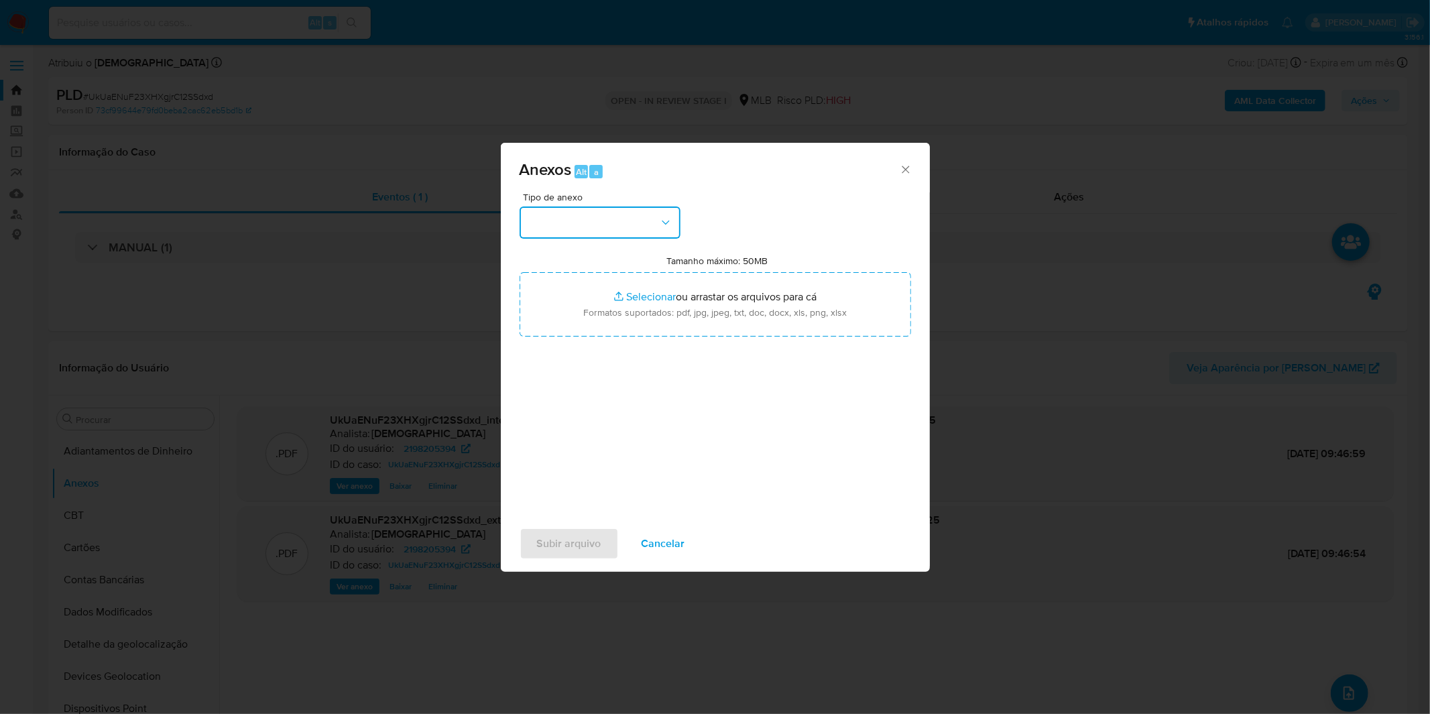
click at [648, 219] on button "button" at bounding box center [600, 223] width 161 height 32
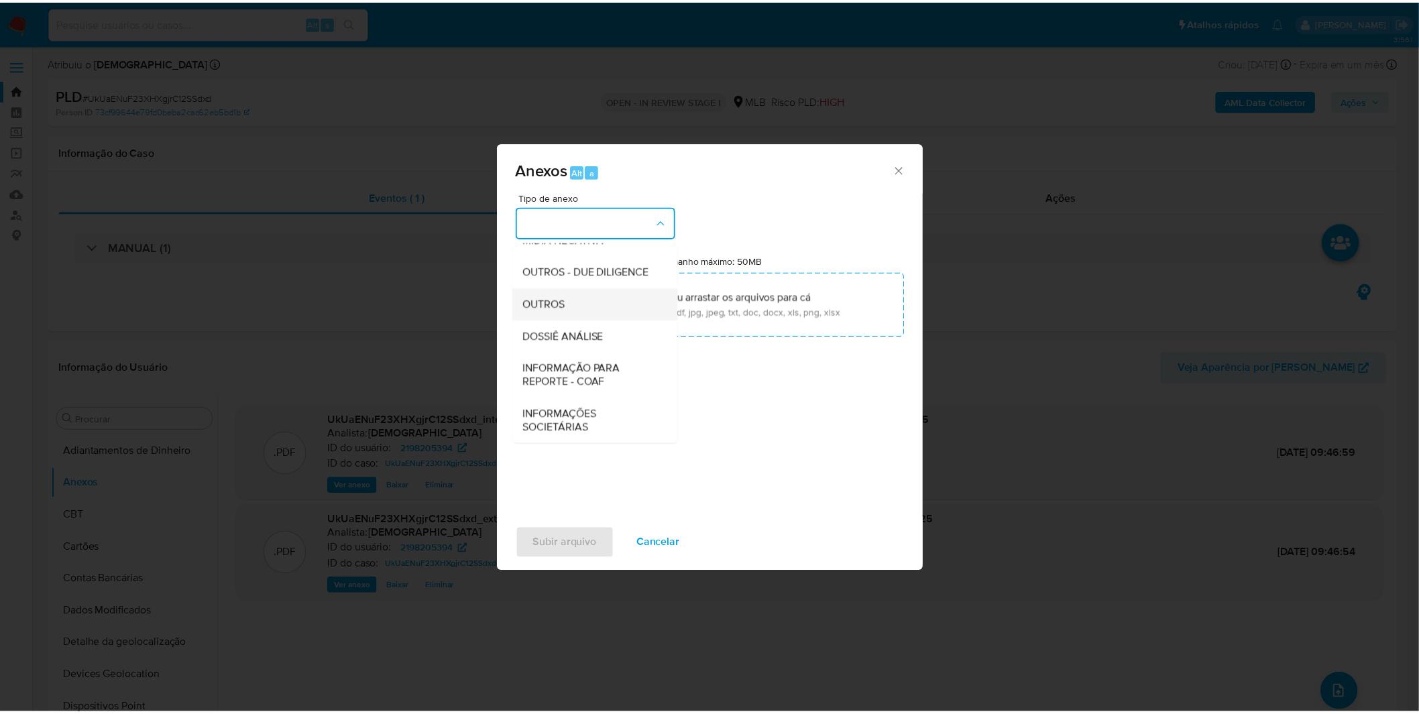
scroll to position [206, 0]
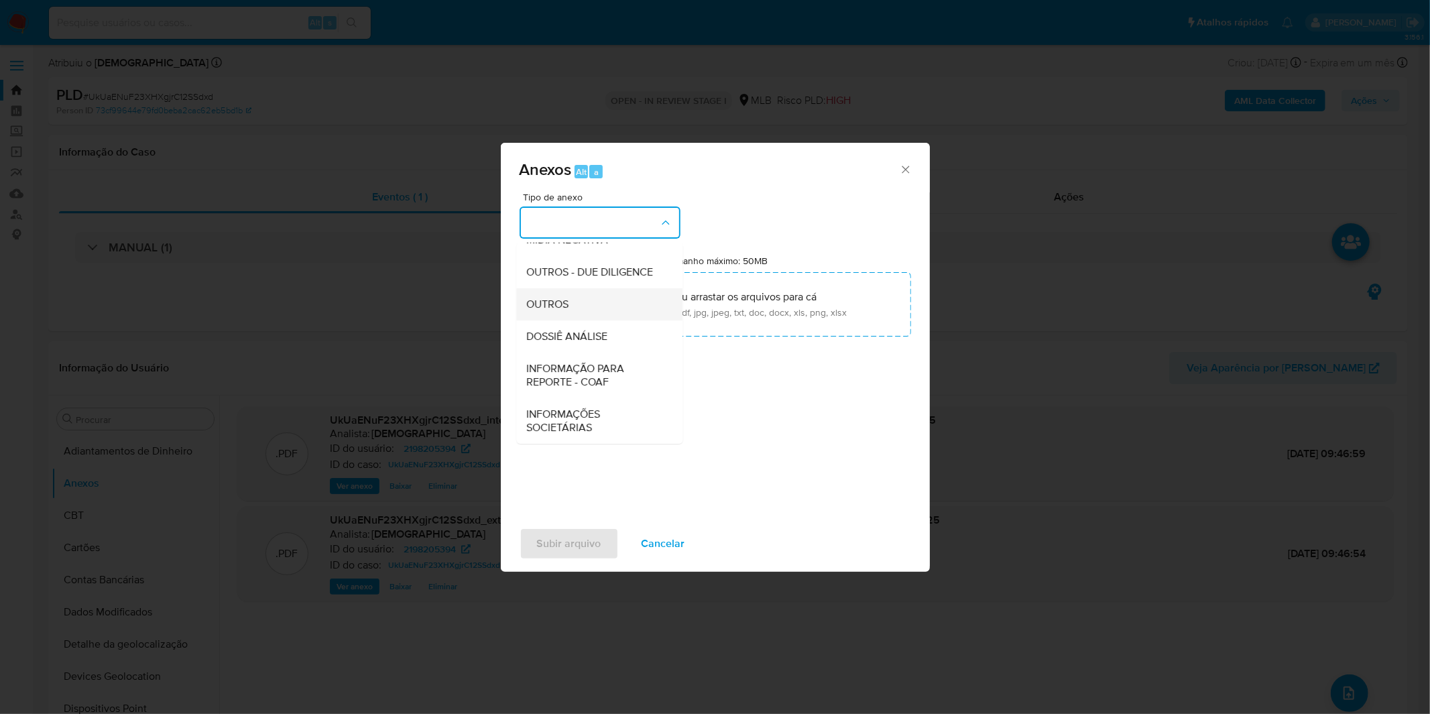
click at [607, 304] on div "OUTROS" at bounding box center [595, 304] width 137 height 32
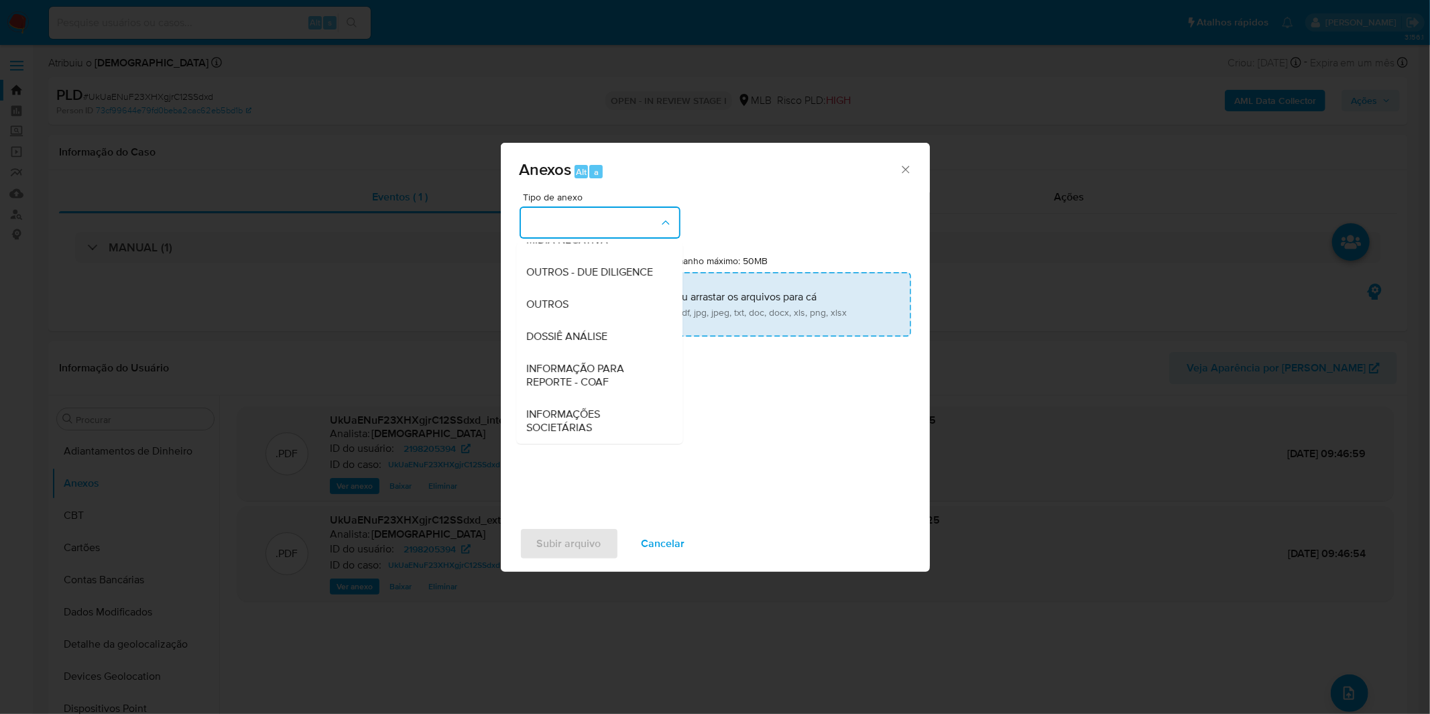
click at [624, 300] on input "Tamanho máximo: 50MB Selecionar arquivos" at bounding box center [716, 304] width 392 height 64
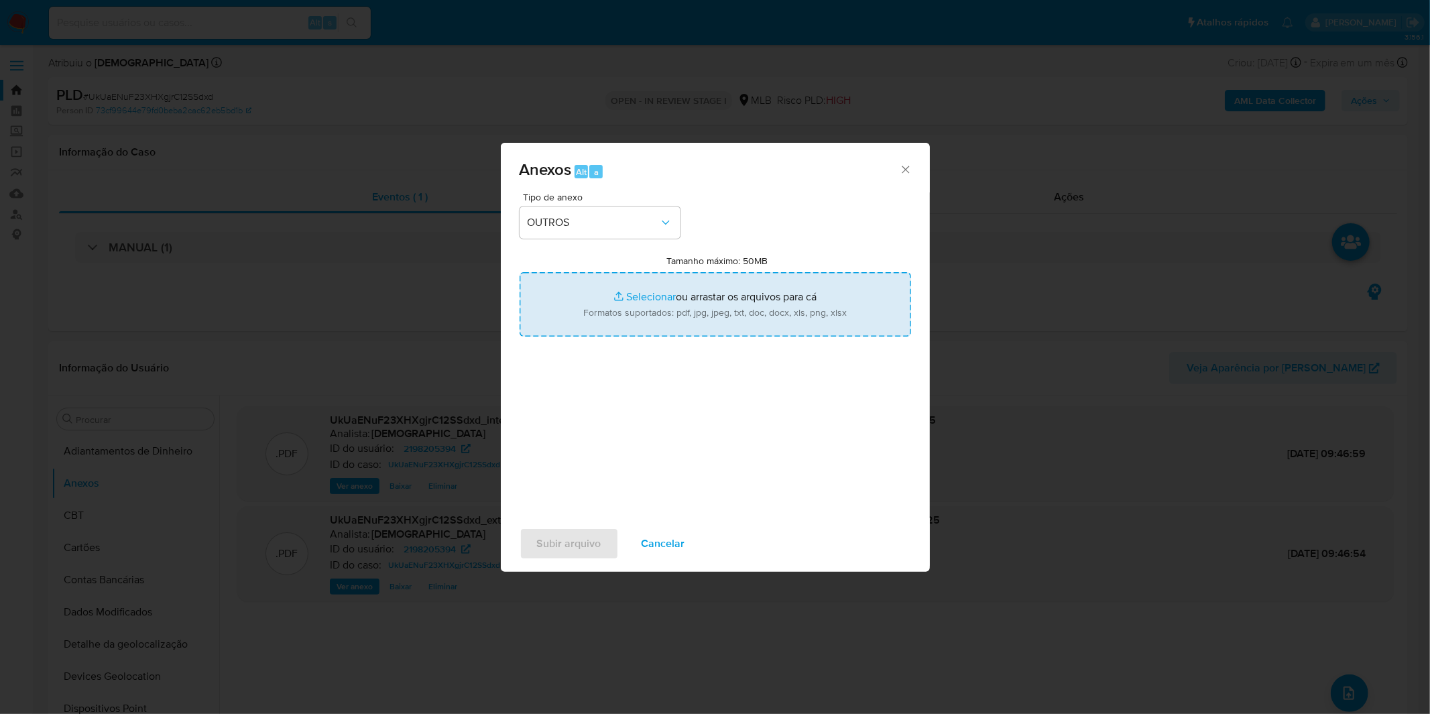
type input "C:\fakepath\Mulan 2198205394_2025_08_21_11_16_26.xlsx"
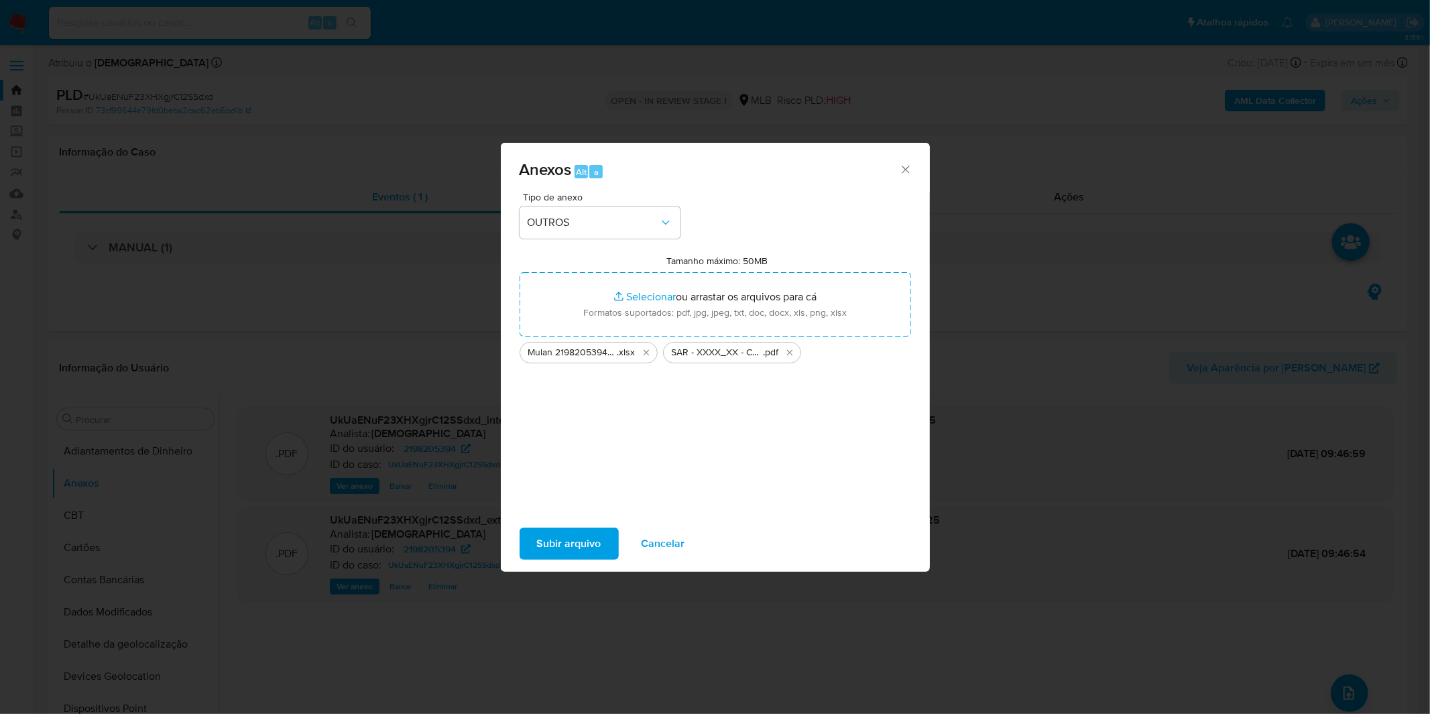
click at [601, 550] on button "Subir arquivo" at bounding box center [569, 544] width 99 height 32
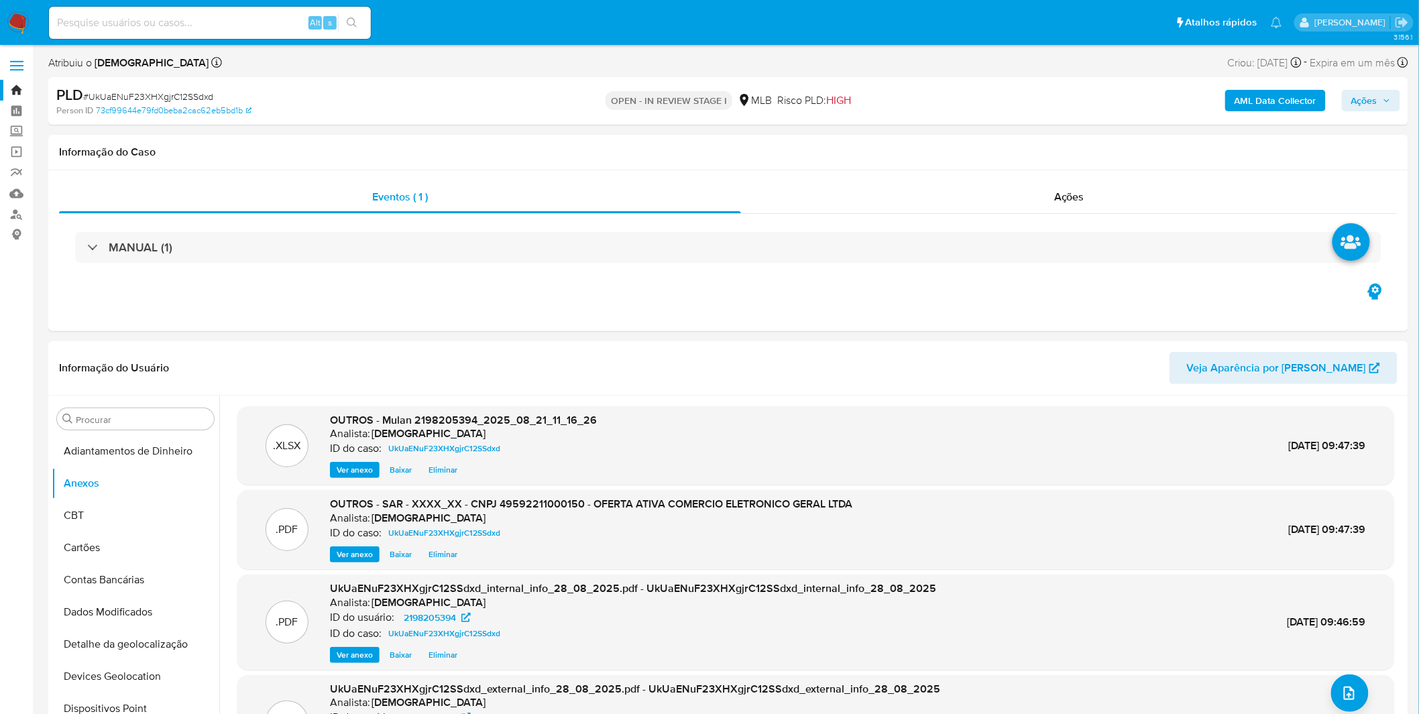
click at [1364, 102] on span "Ações" at bounding box center [1364, 100] width 26 height 21
click at [1008, 152] on div "Resolução do caso Alt r" at bounding box center [997, 143] width 123 height 35
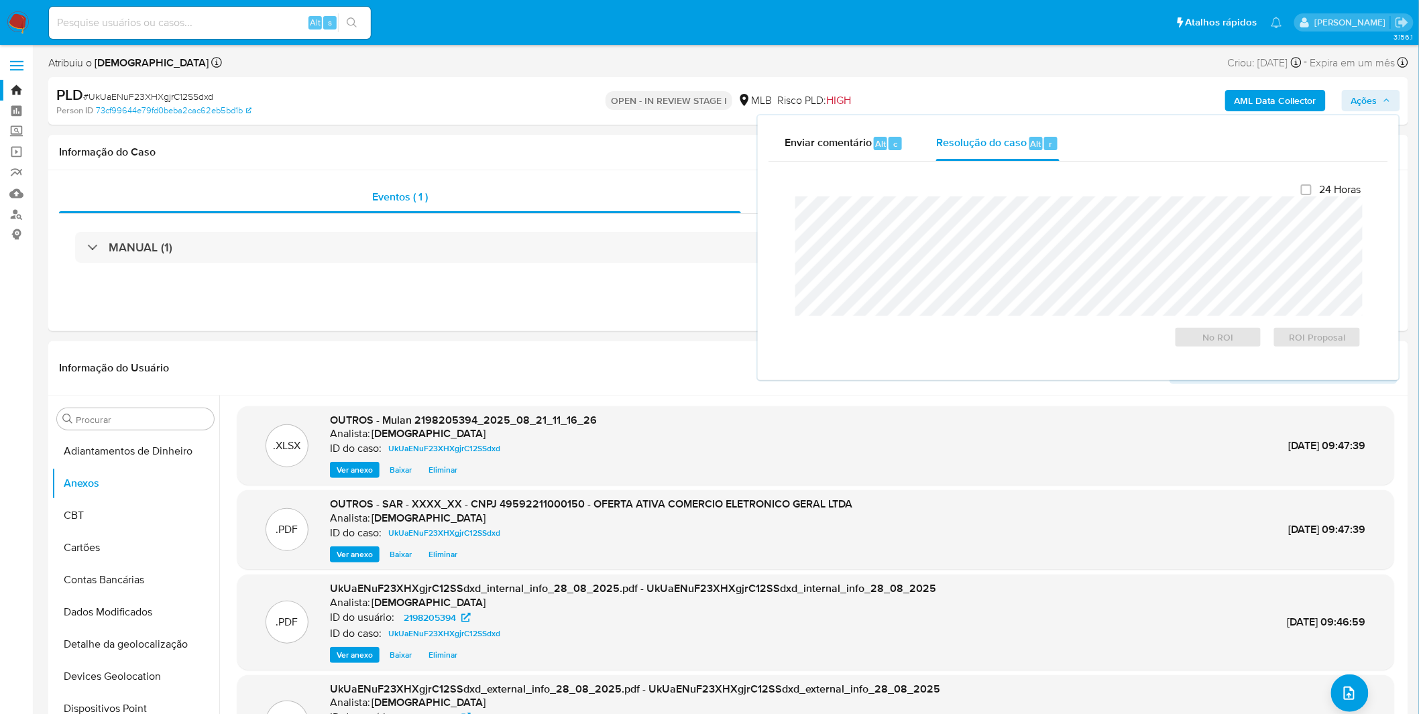
click at [503, 82] on div "PLD # UkUaENuF23XHXgjrC12SSdxd Person ID 73cf99644e79fd0beba2cac62eb5bd1b OPEN …" at bounding box center [728, 101] width 1360 height 48
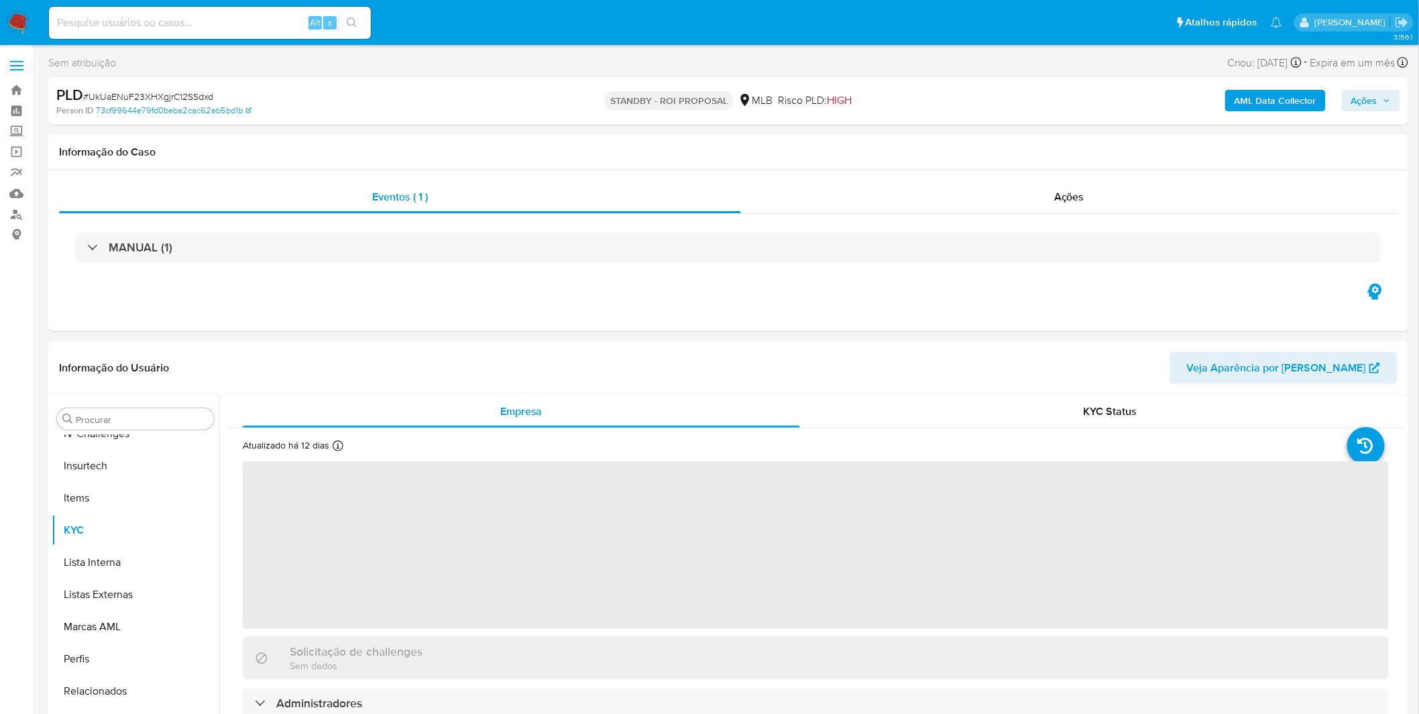
scroll to position [598, 0]
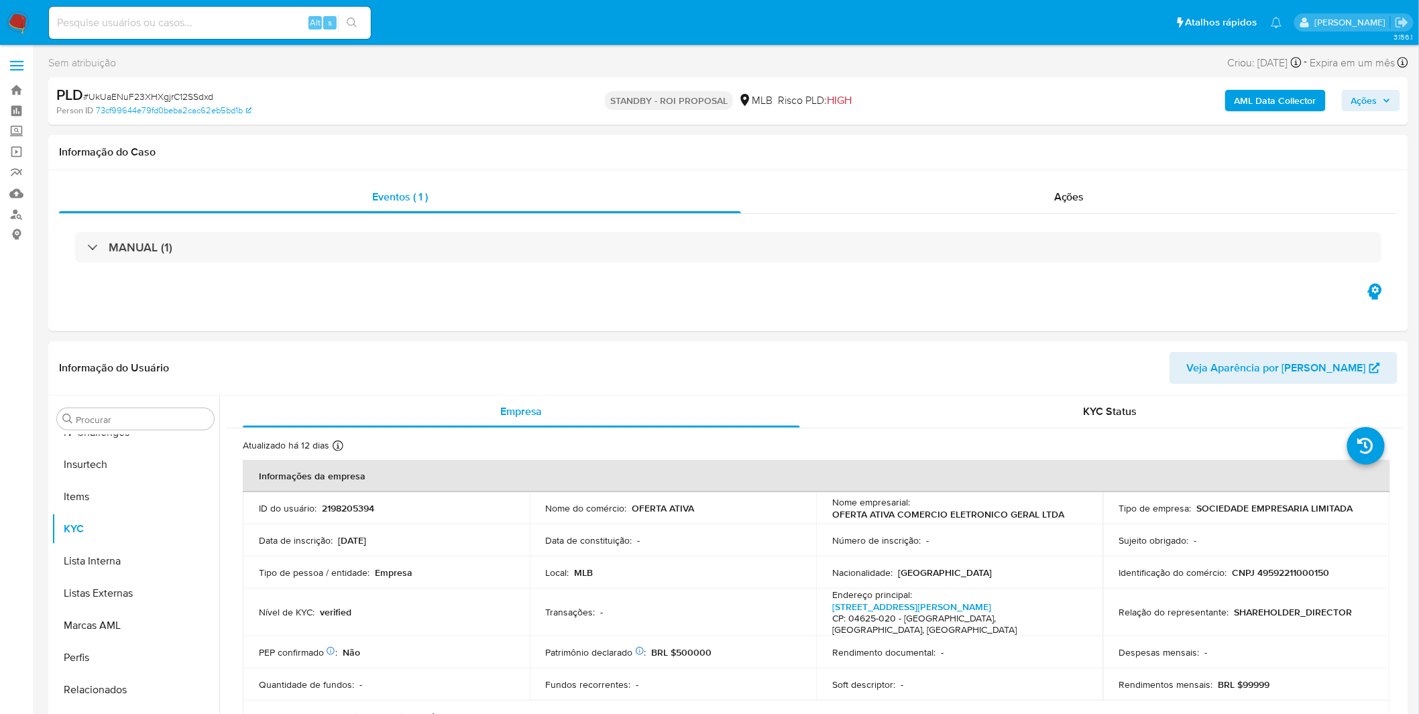
select select "10"
click at [242, 17] on input at bounding box center [210, 22] width 322 height 17
paste input "XEoQOtszzq41GMp7AwIMz6o8"
type input "XEoQOtszzq41GMp7AwIMz6o8"
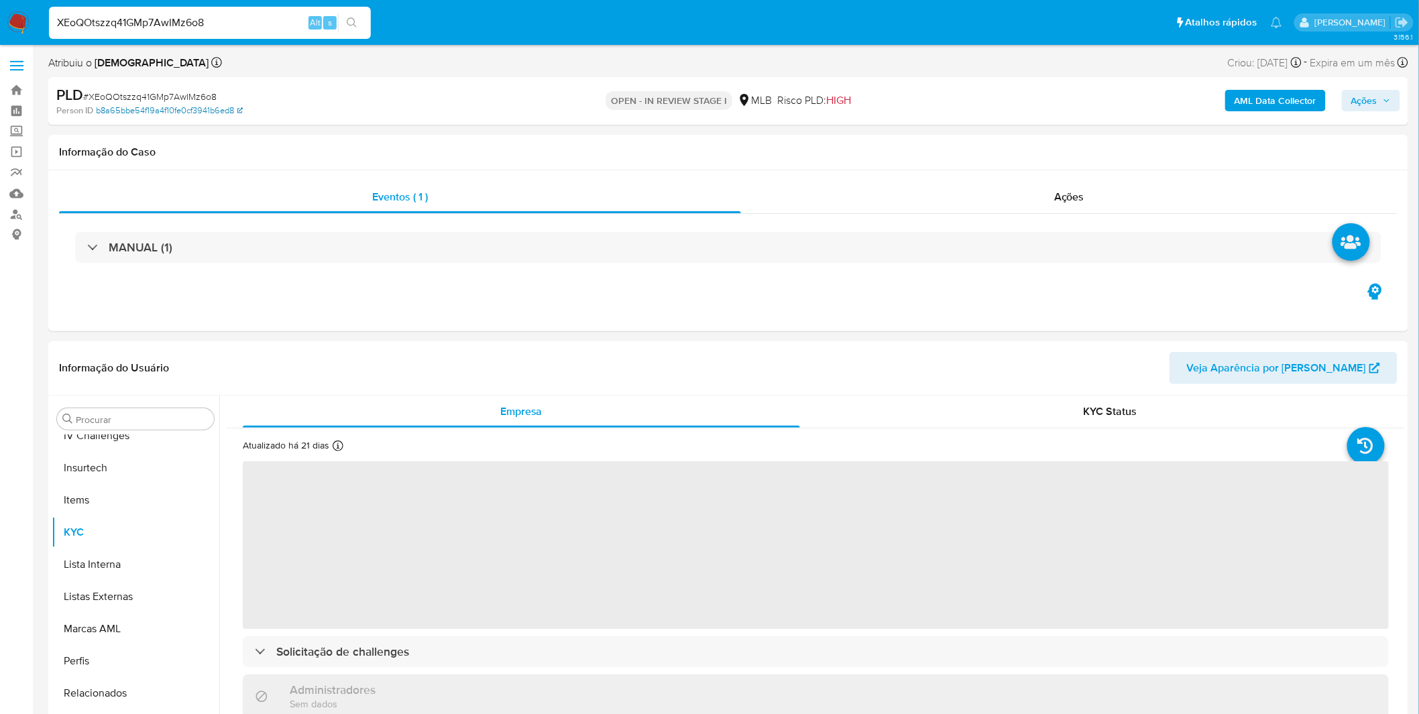
scroll to position [598, 0]
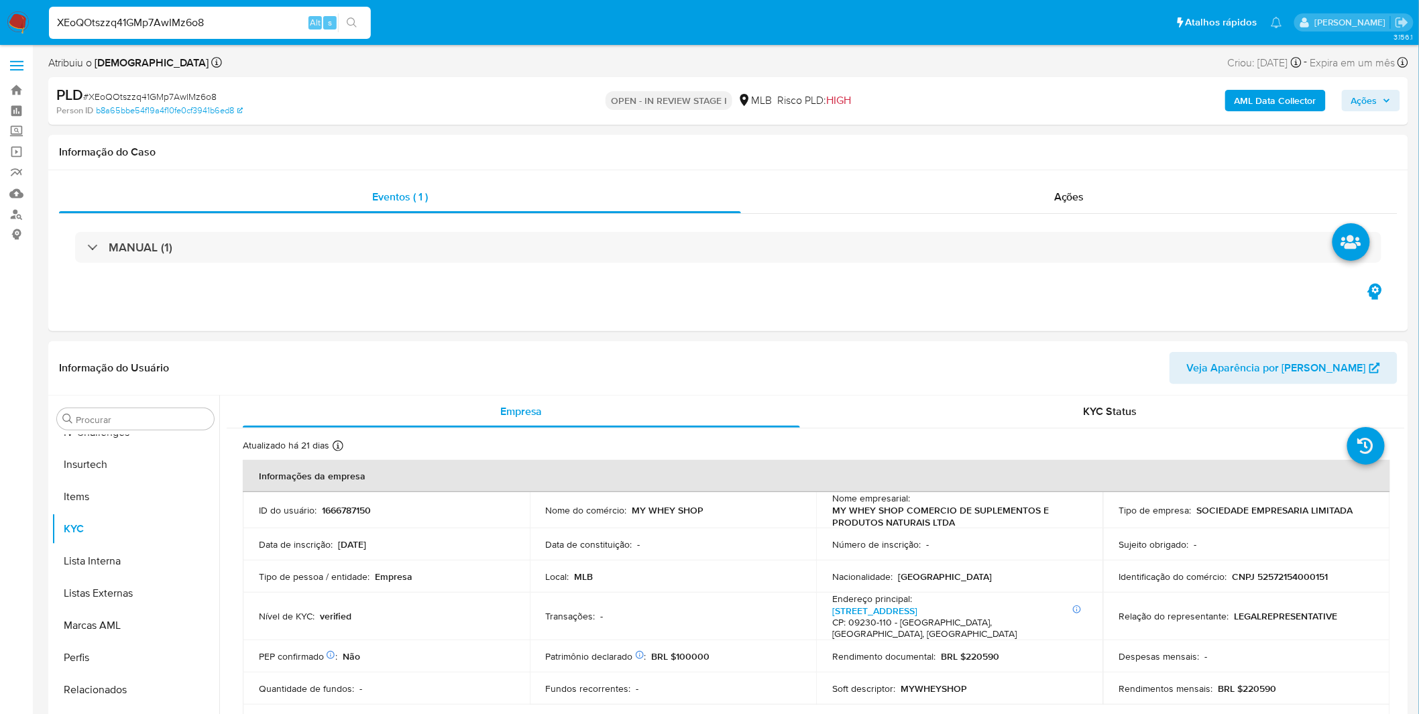
select select "10"
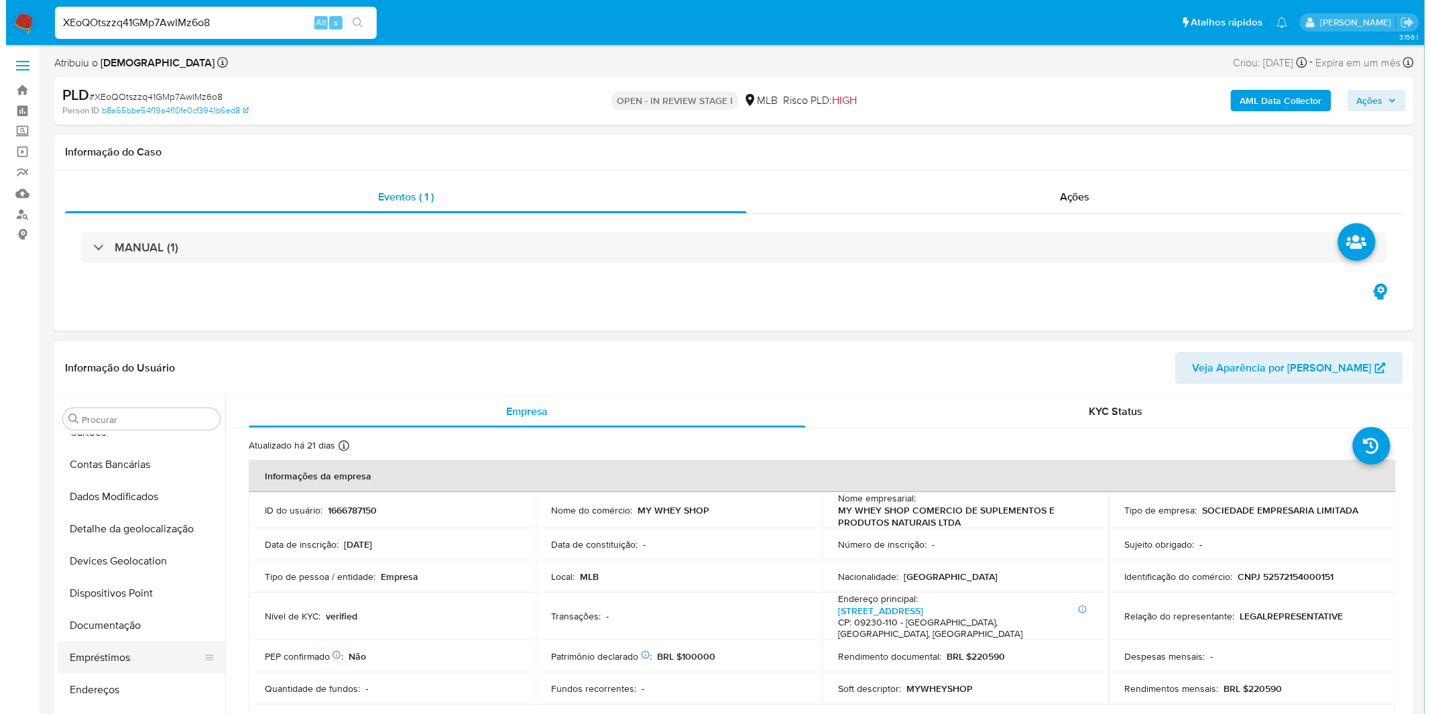
scroll to position [0, 0]
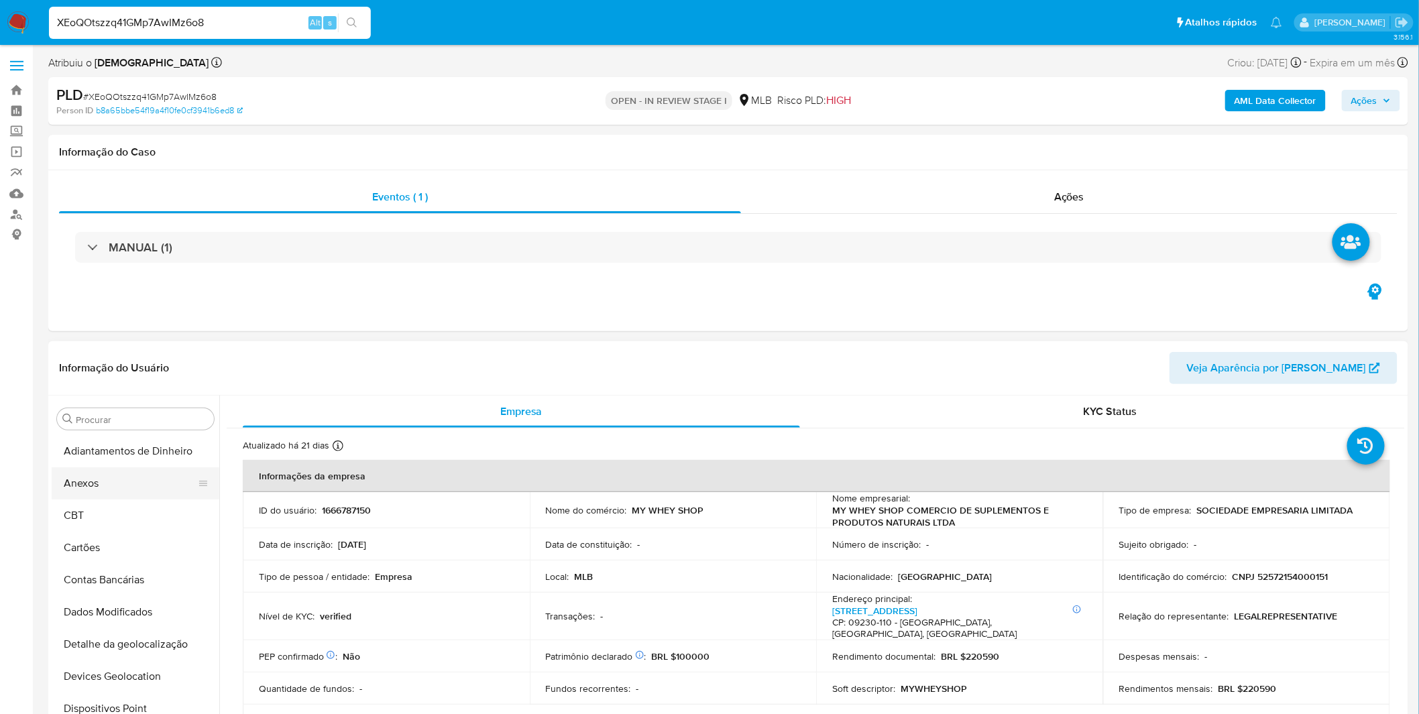
click at [110, 488] on button "Anexos" at bounding box center [130, 483] width 157 height 32
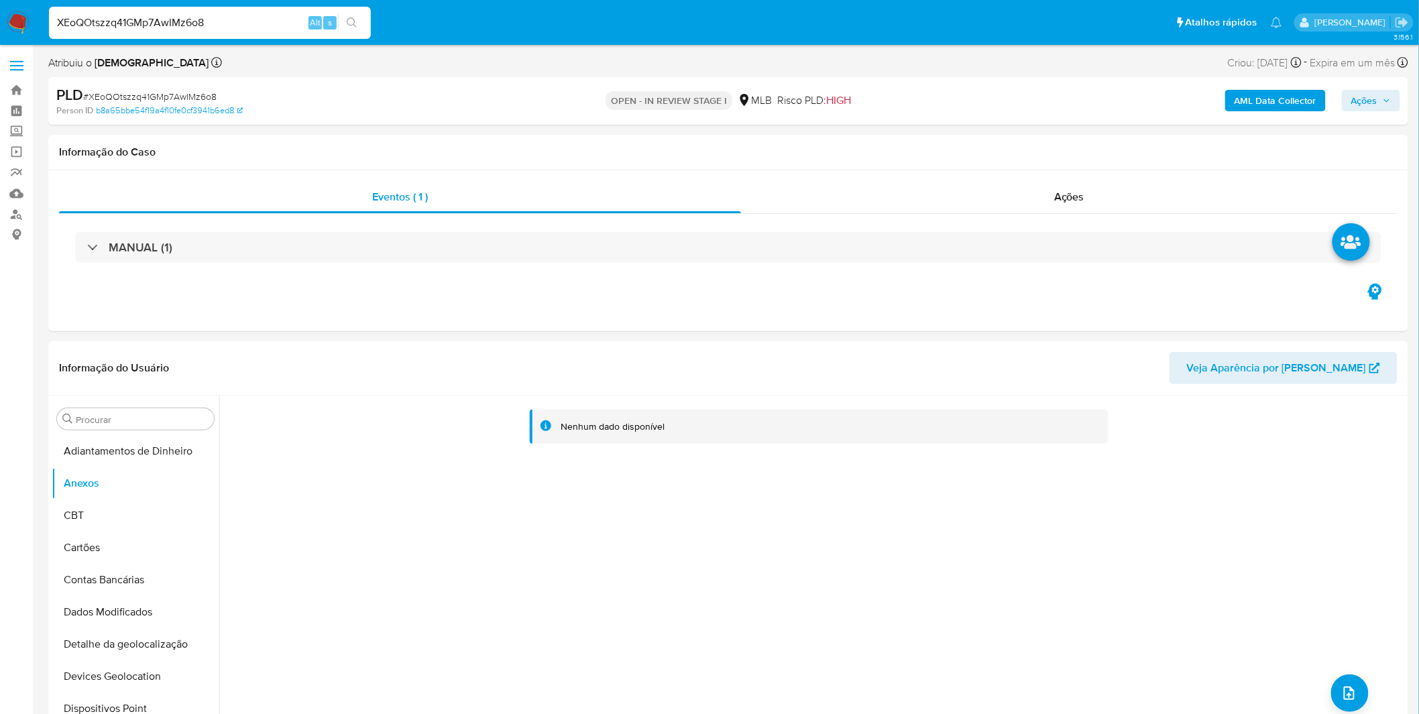
click at [1255, 101] on b "AML Data Collector" at bounding box center [1275, 100] width 82 height 21
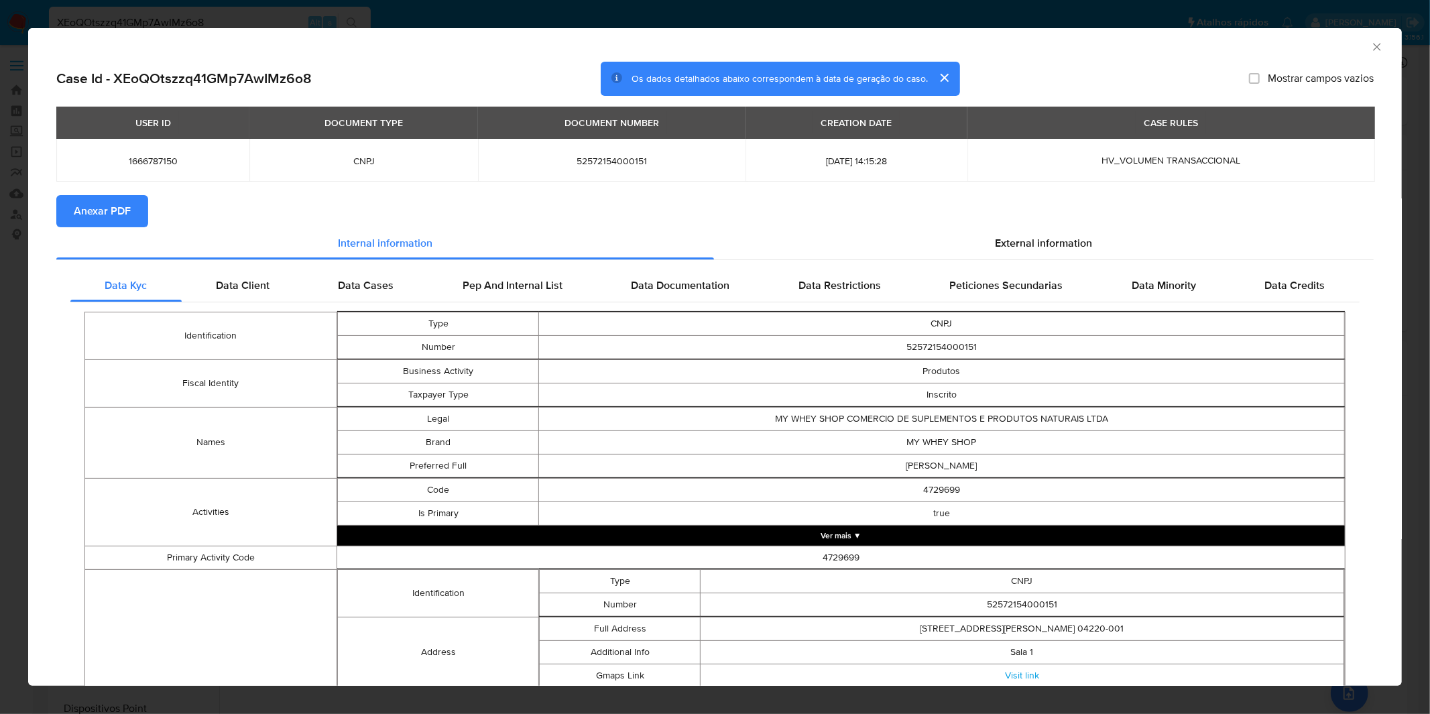
click at [129, 215] on button "Anexar PDF" at bounding box center [102, 211] width 92 height 32
click at [968, 9] on div "AML Data Collector Case Id - XEoQOtszzq41GMp7AwIMz6o8 Os dados detalhados abaix…" at bounding box center [715, 357] width 1430 height 714
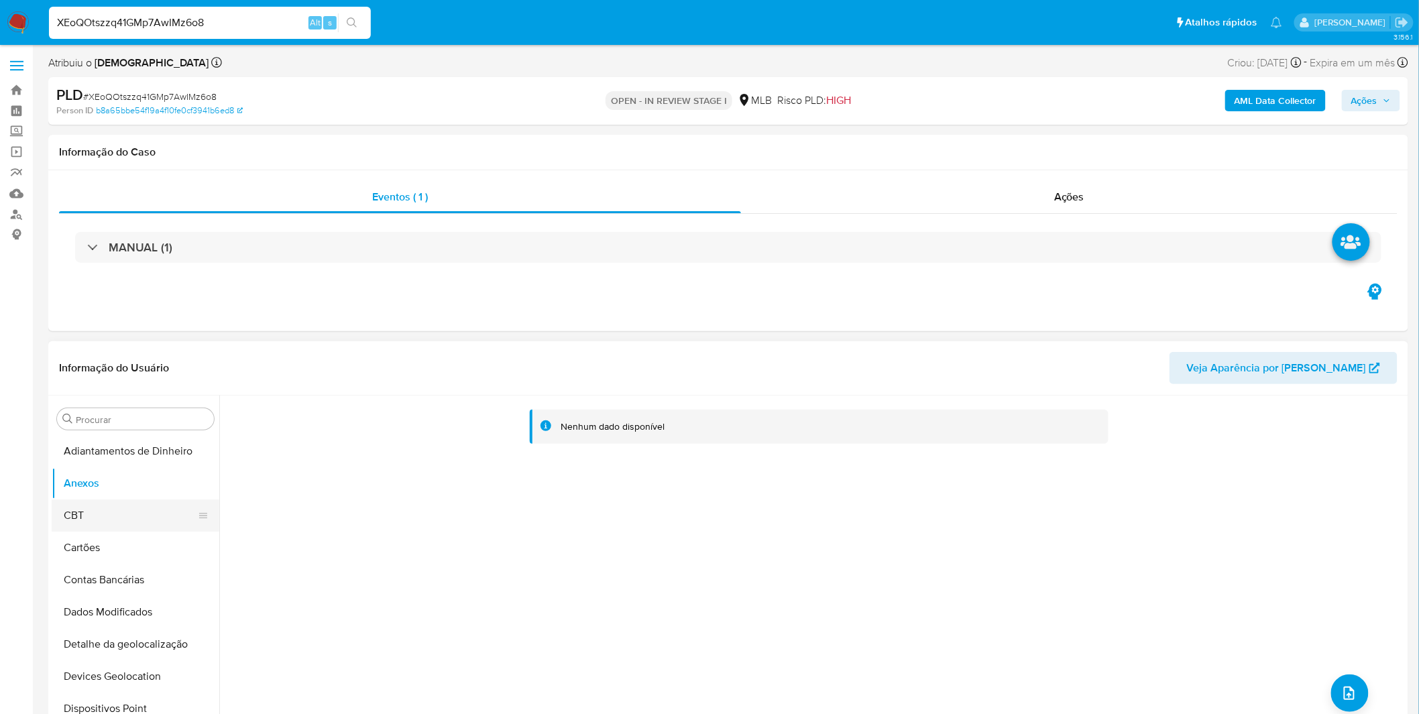
click at [127, 514] on button "CBT" at bounding box center [130, 516] width 157 height 32
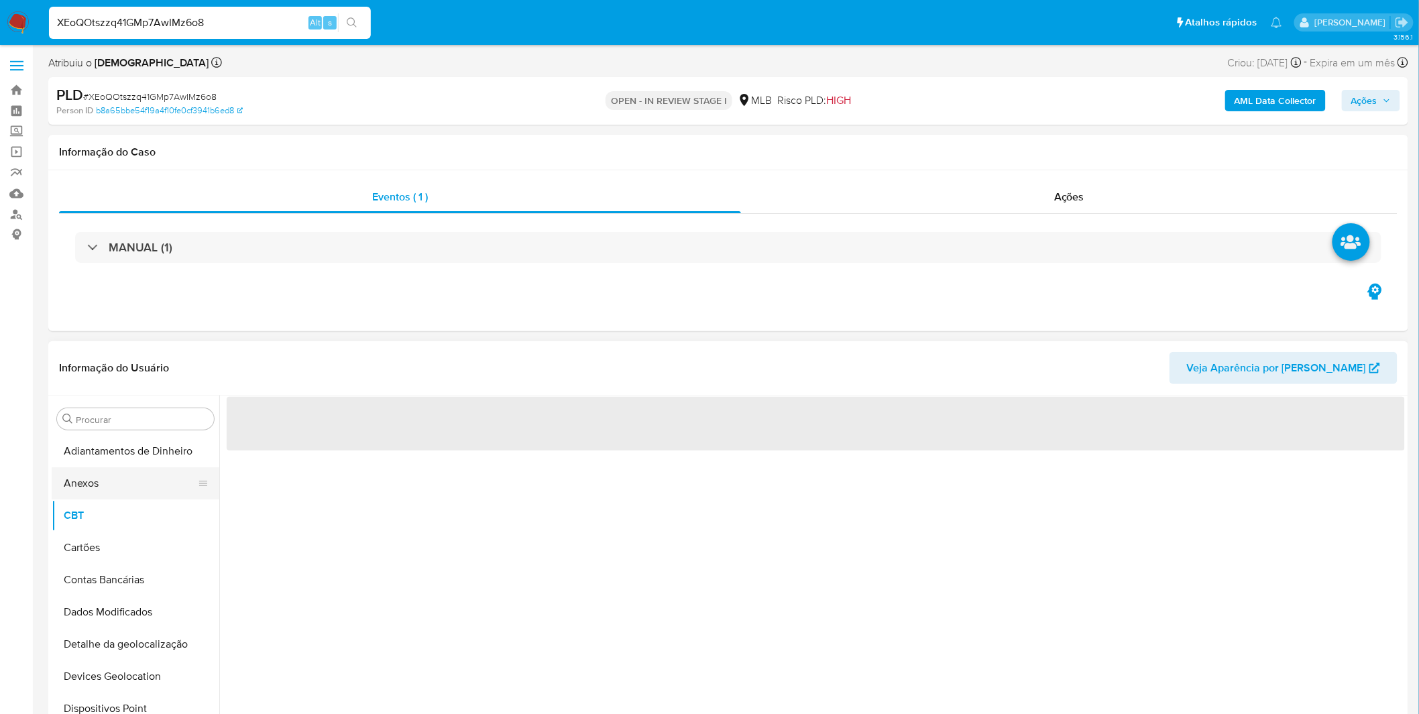
click at [119, 492] on button "Anexos" at bounding box center [130, 483] width 157 height 32
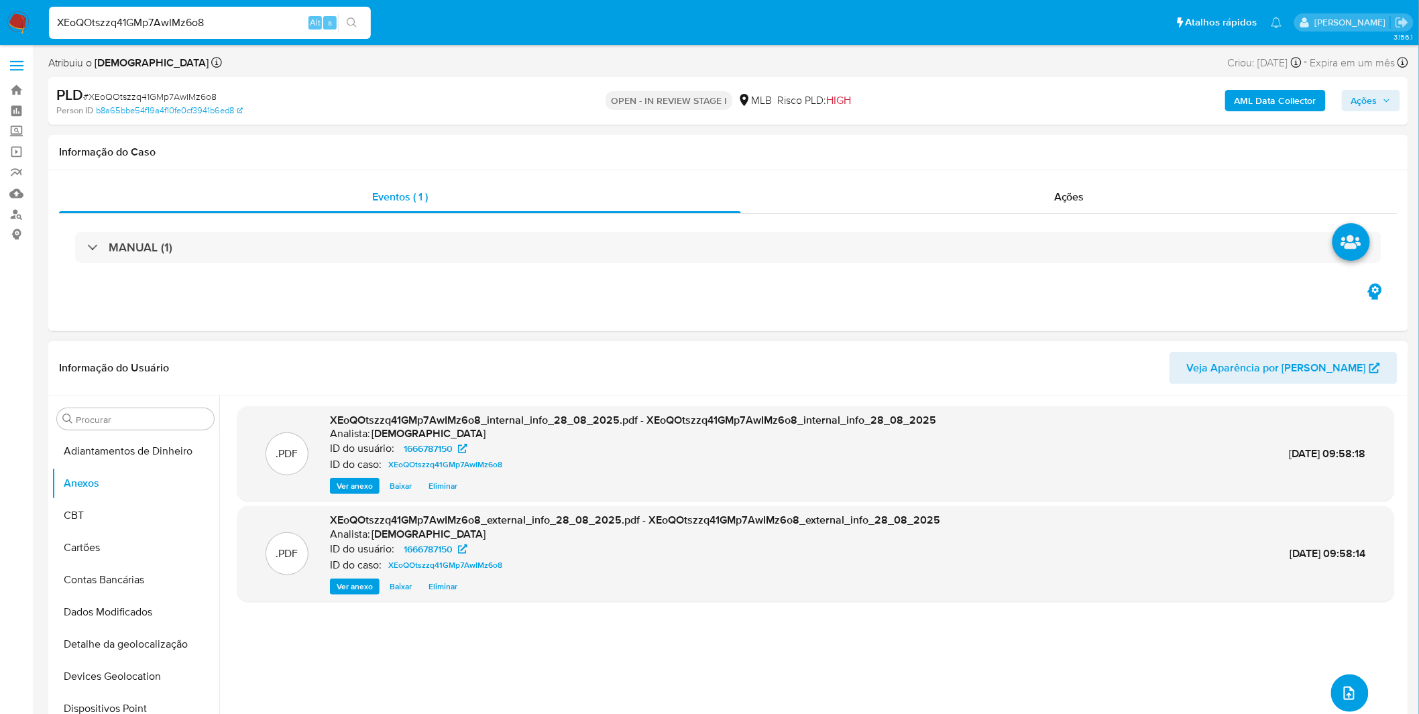
click at [1344, 687] on icon "upload-file" at bounding box center [1349, 693] width 11 height 13
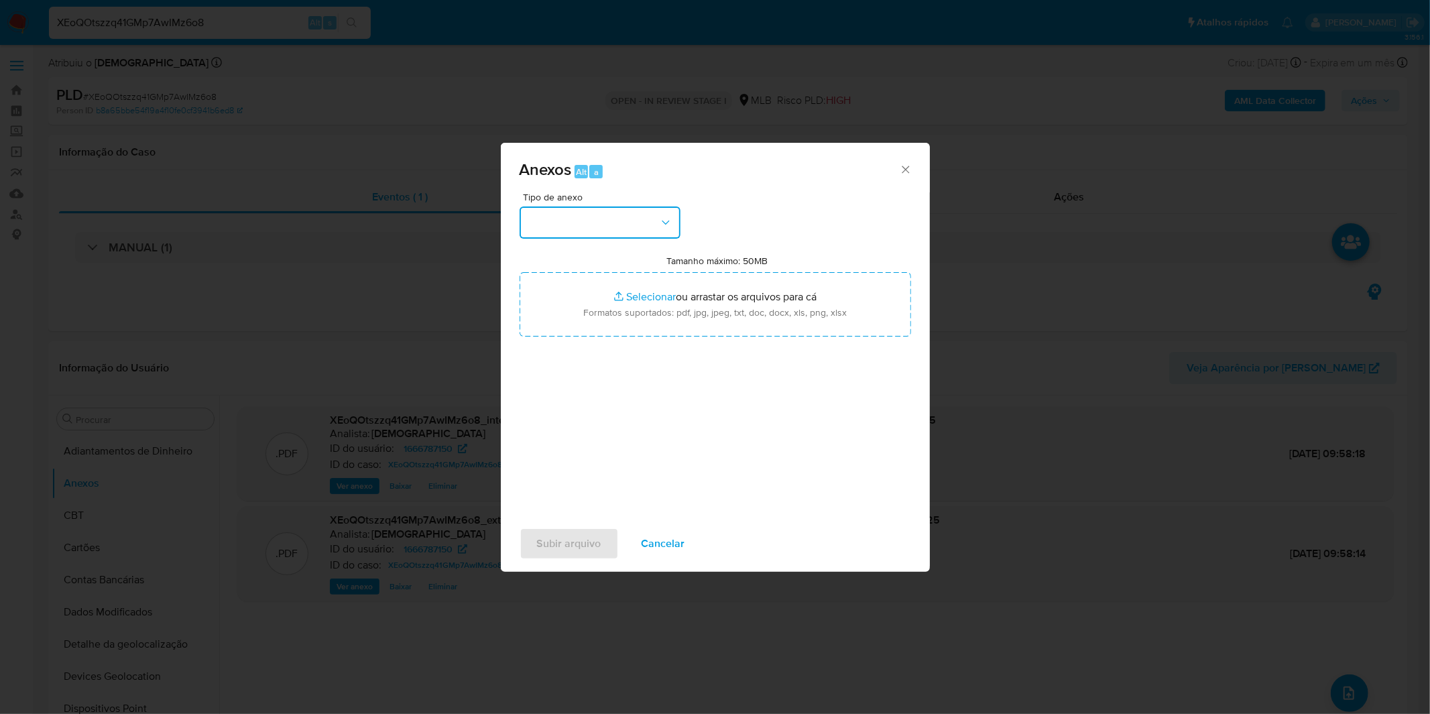
click at [647, 223] on button "button" at bounding box center [600, 223] width 161 height 32
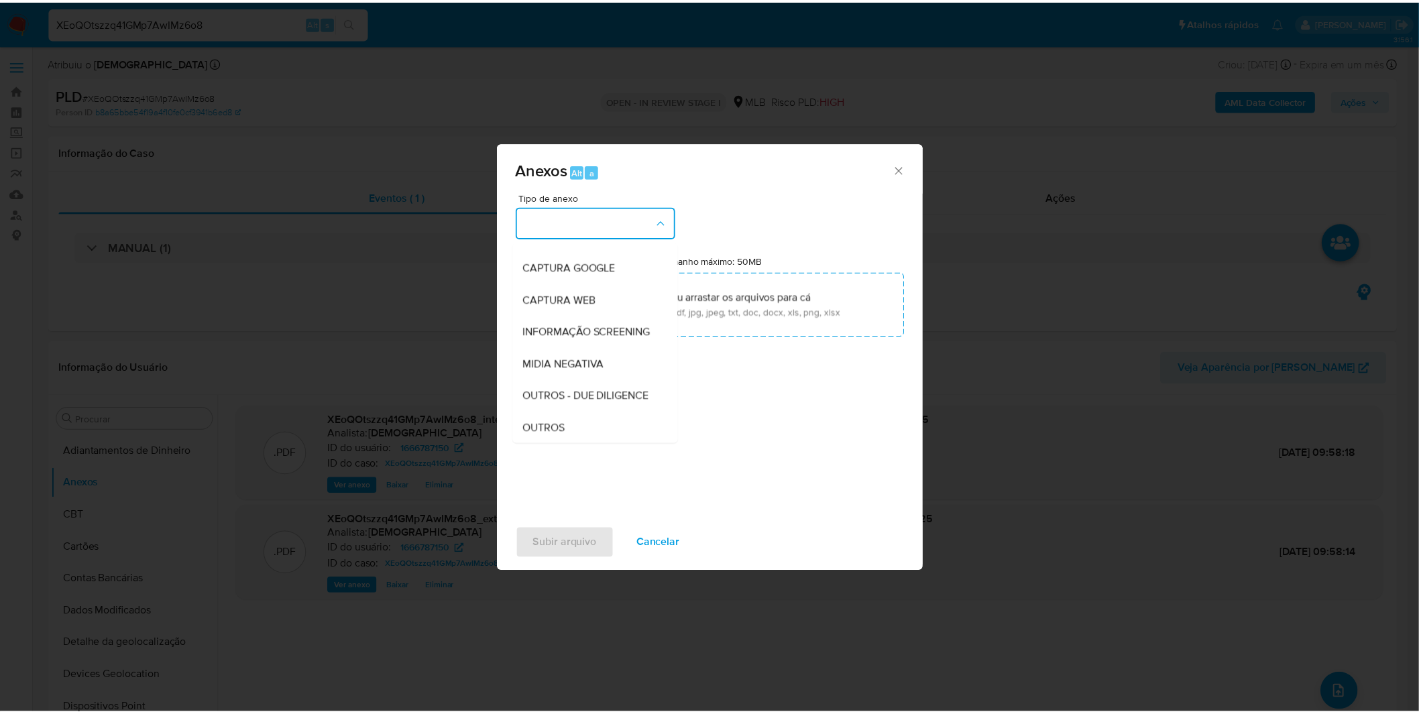
scroll to position [206, 0]
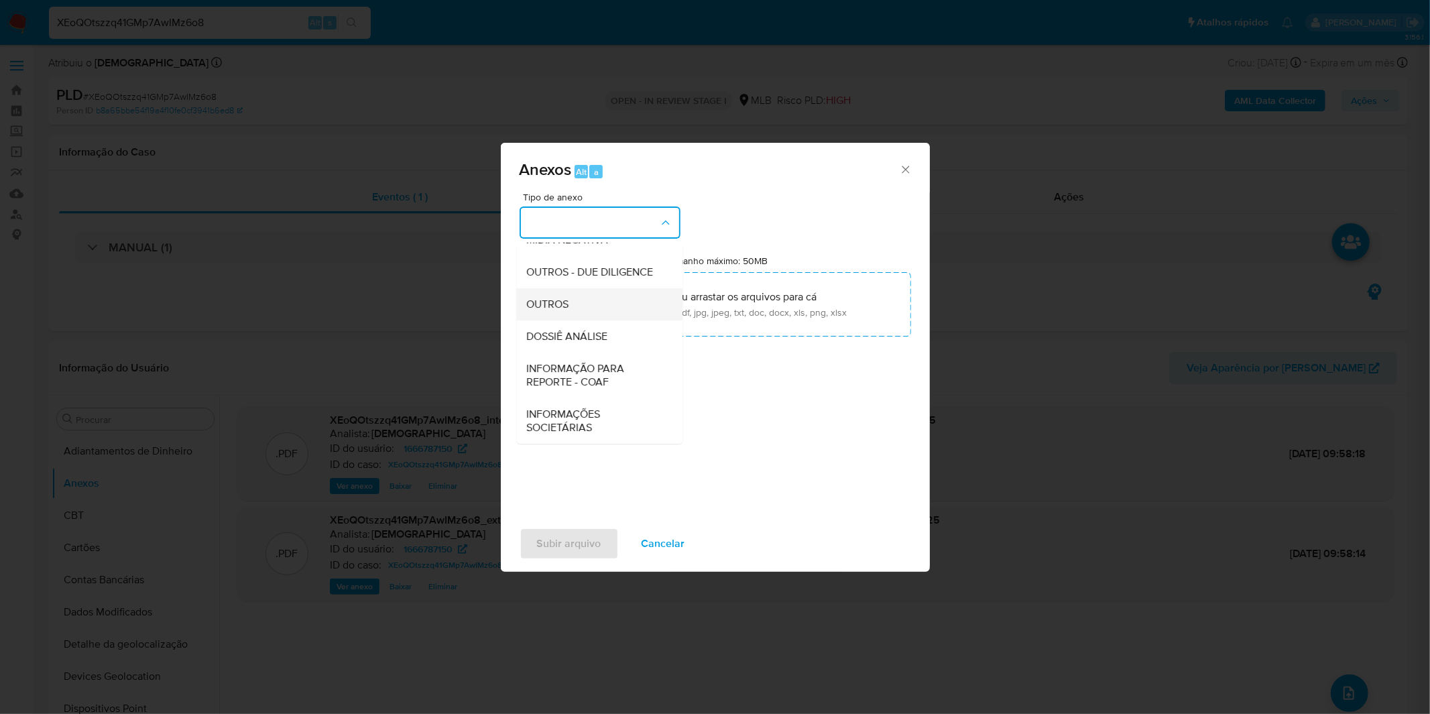
click at [571, 310] on div "OUTROS" at bounding box center [595, 304] width 137 height 32
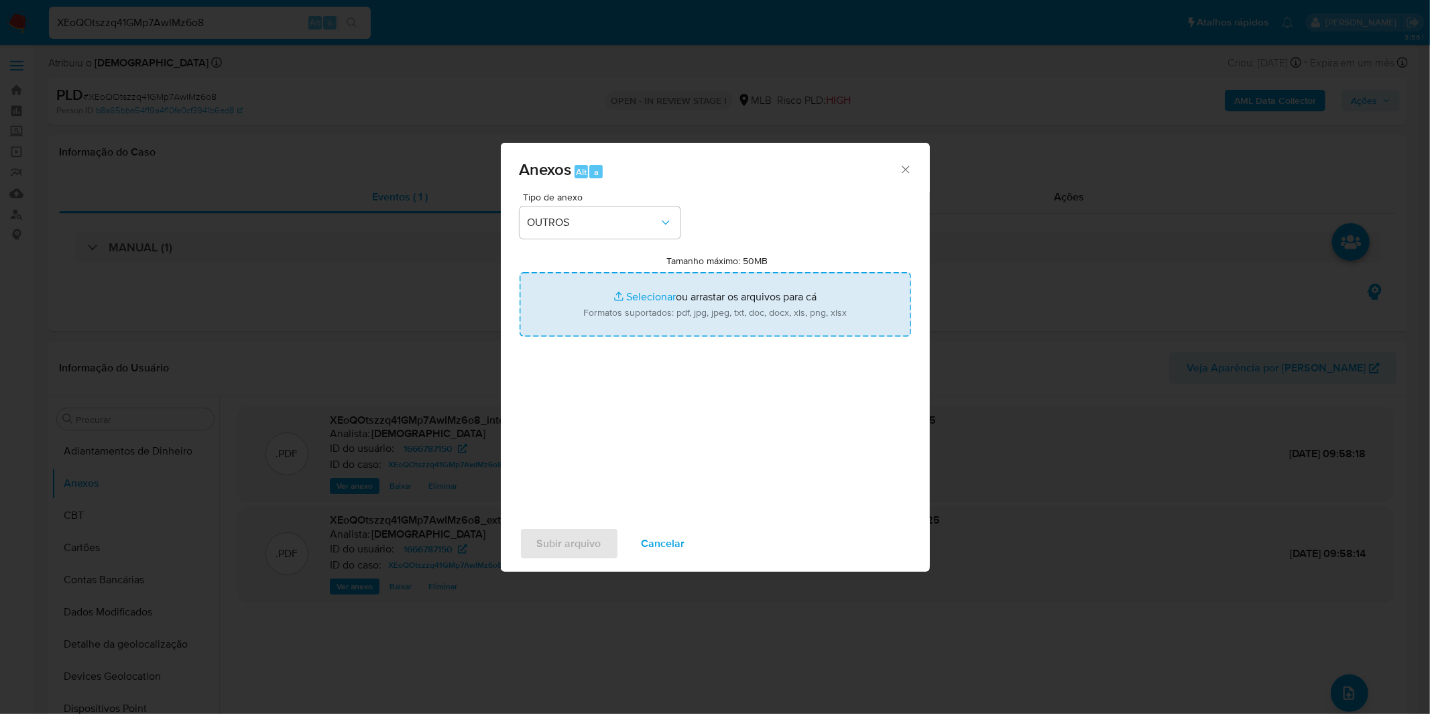
click at [574, 309] on input "Tamanho máximo: 50MB Selecionar arquivos" at bounding box center [716, 304] width 392 height 64
type input "C:\fakepath\DECLINIO SAR - CNPJ 52572154000151 - MY WHEY SHOP COMERCIO DE SUPLE…"
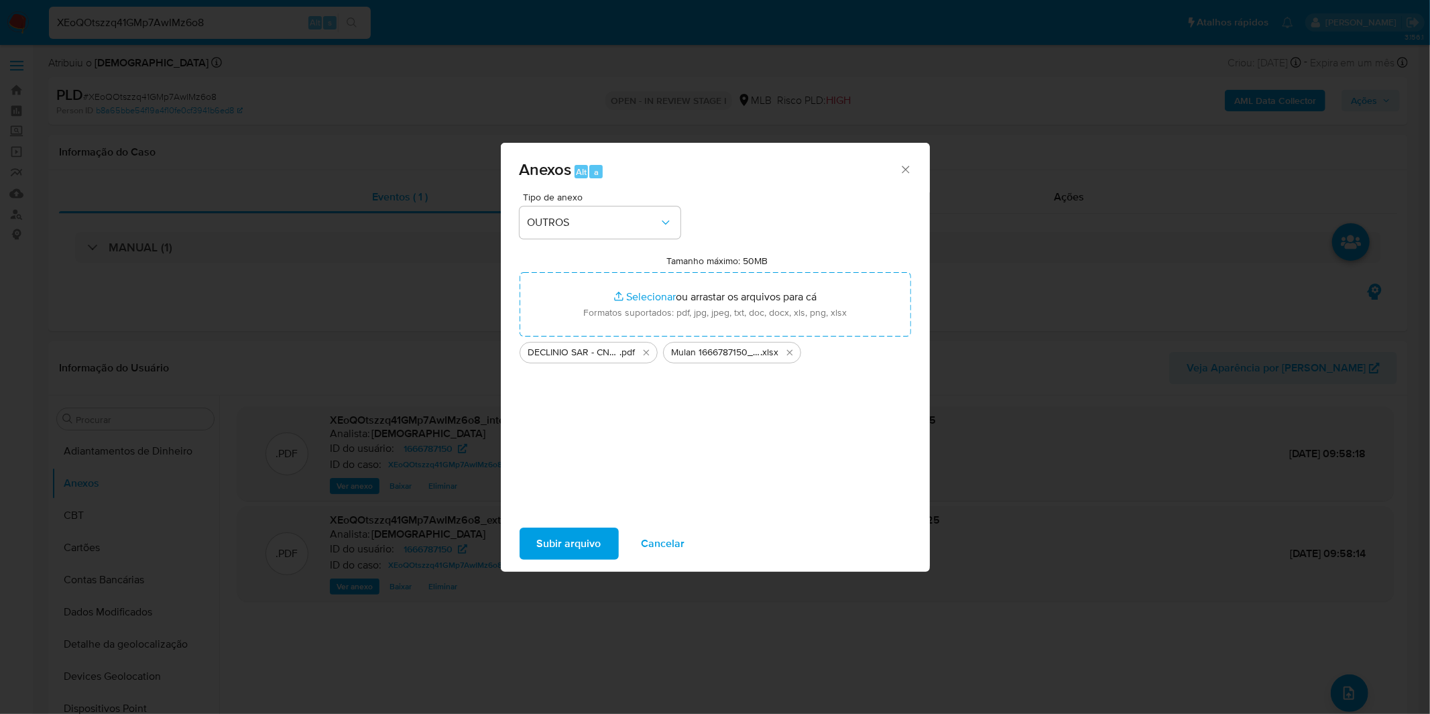
click at [540, 538] on span "Subir arquivo" at bounding box center [569, 544] width 64 height 30
